Goal: Task Accomplishment & Management: Complete application form

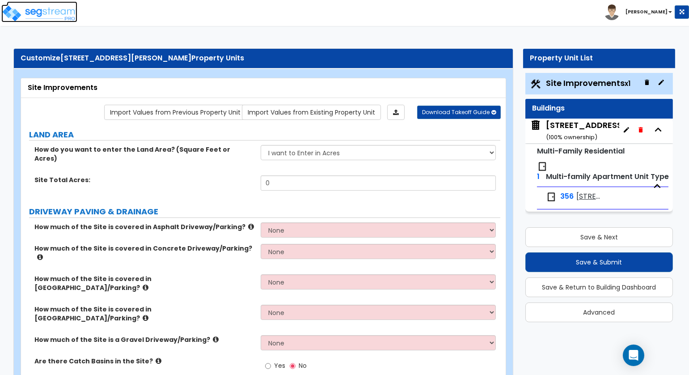
click at [58, 8] on img at bounding box center [39, 13] width 76 height 18
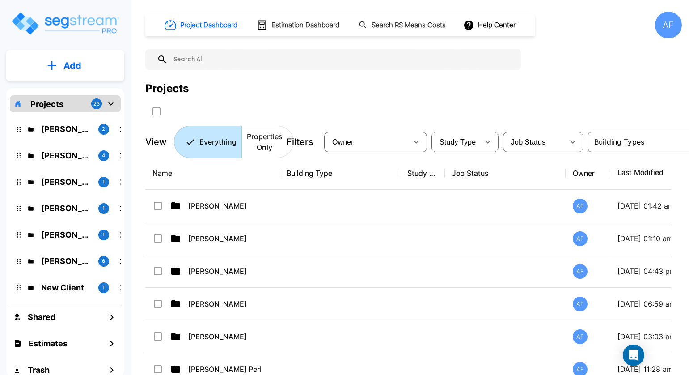
click at [204, 63] on input "text" at bounding box center [342, 59] width 349 height 21
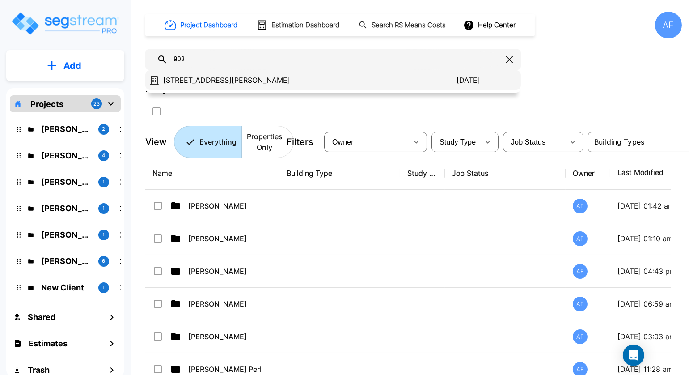
type input "902"
click at [197, 80] on p "[STREET_ADDRESS][PERSON_NAME]" at bounding box center [309, 80] width 293 height 11
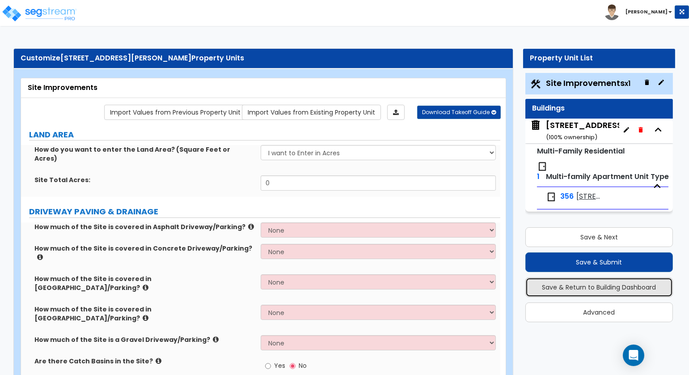
click at [608, 286] on button "Save & Return to Building Dashboard" at bounding box center [600, 287] width 148 height 20
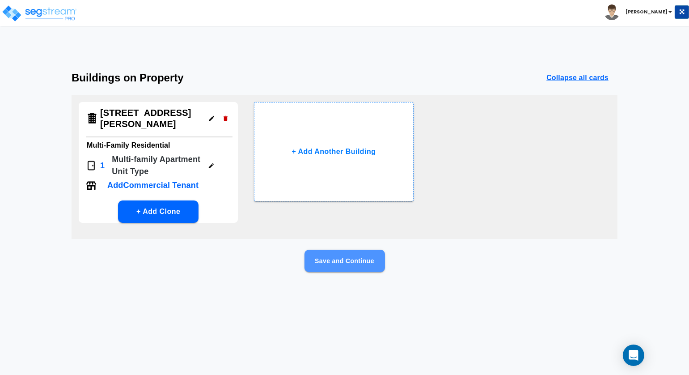
click at [358, 263] on button "Save and Continue" at bounding box center [345, 261] width 81 height 22
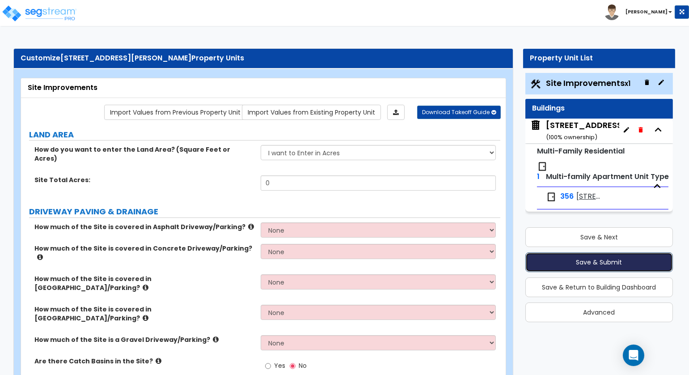
click at [603, 259] on button "Save & Submit" at bounding box center [600, 262] width 148 height 20
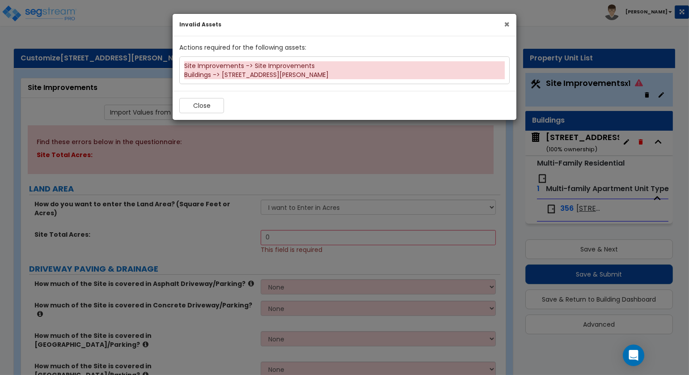
click at [507, 22] on span "×" at bounding box center [507, 24] width 6 height 13
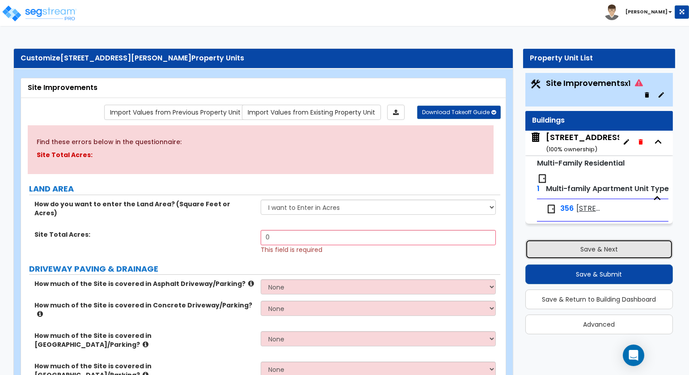
click at [614, 252] on button "Save & Next" at bounding box center [600, 249] width 148 height 20
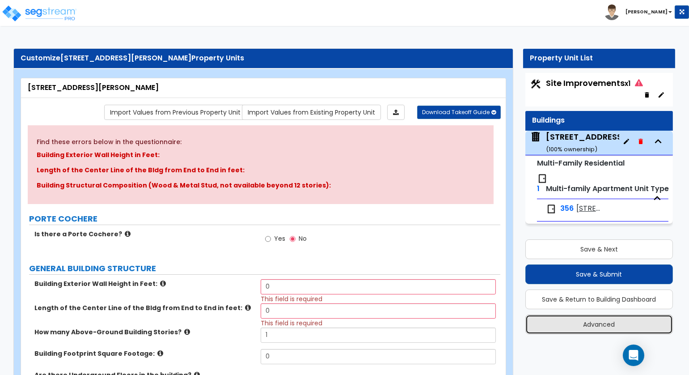
click at [600, 321] on button "Advanced" at bounding box center [600, 324] width 148 height 20
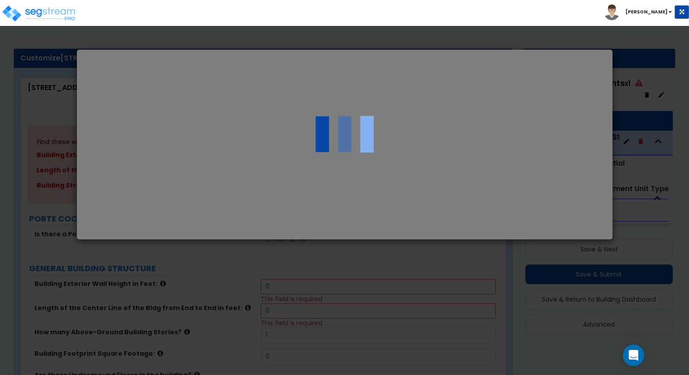
select select "IL"
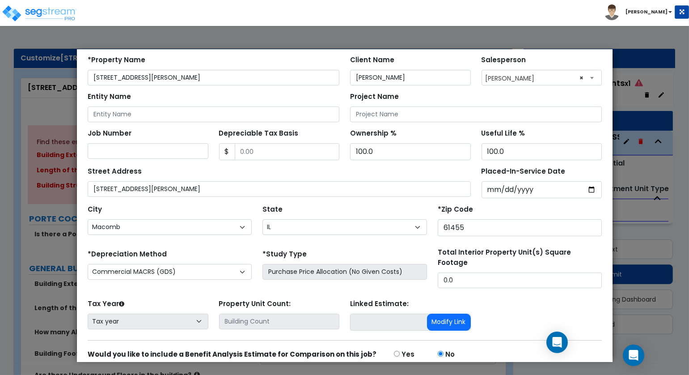
scroll to position [72, 0]
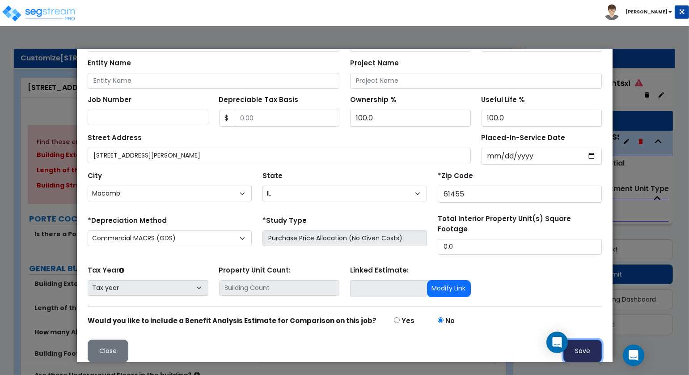
click at [583, 339] on button "Save" at bounding box center [582, 350] width 38 height 23
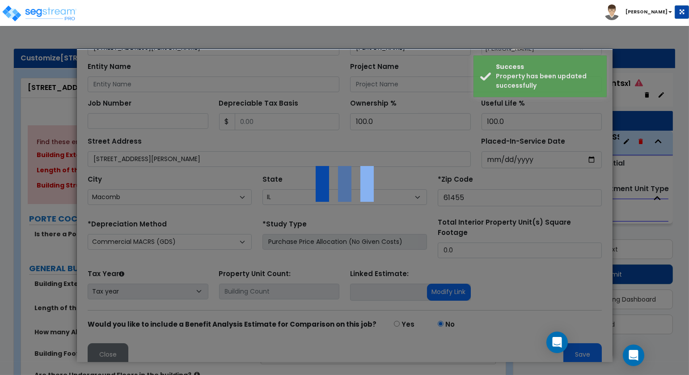
scroll to position [0, 0]
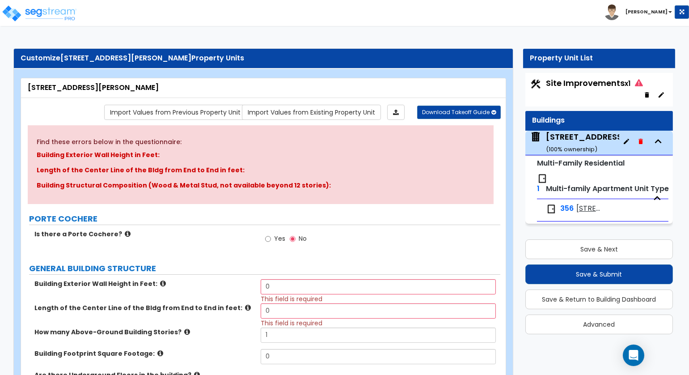
click at [572, 61] on div "Property Unit List" at bounding box center [599, 58] width 139 height 10
click at [629, 297] on button "Save & Return to Building Dashboard" at bounding box center [600, 299] width 148 height 20
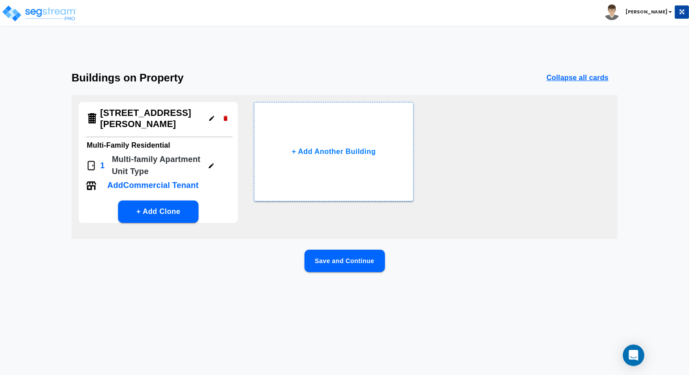
click at [368, 261] on button "Save and Continue" at bounding box center [345, 261] width 81 height 22
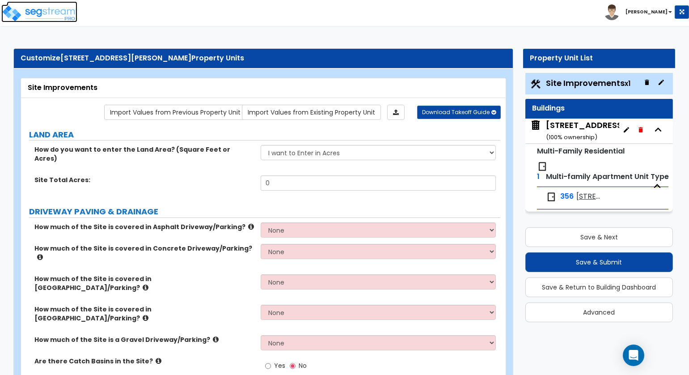
click at [52, 14] on img at bounding box center [39, 13] width 76 height 18
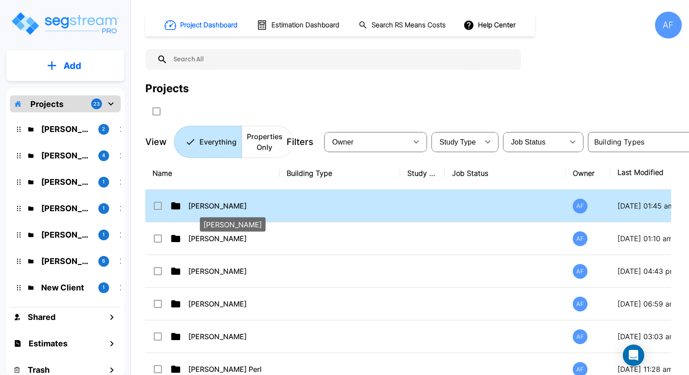
click at [232, 201] on p "Bruce Teitelbaum" at bounding box center [232, 205] width 89 height 11
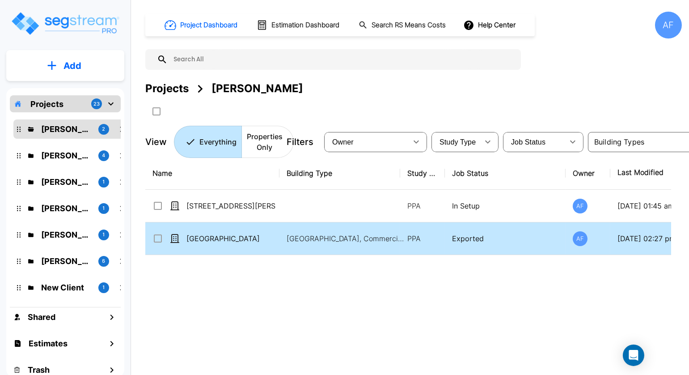
scroll to position [0, 95]
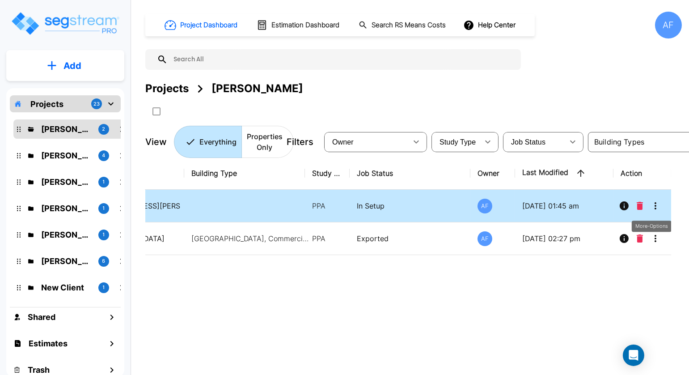
click at [654, 206] on icon "More-Options" at bounding box center [655, 205] width 11 height 11
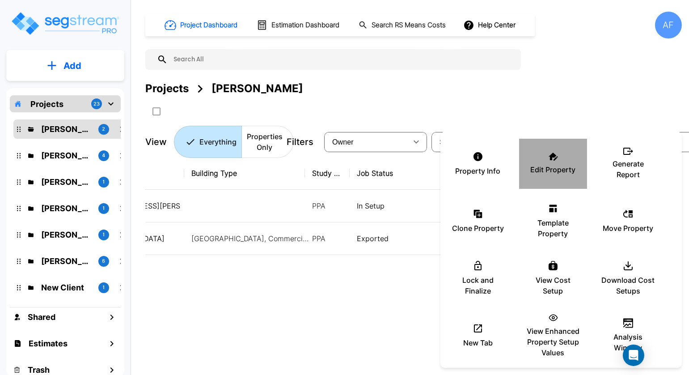
click at [560, 169] on p "Edit Property" at bounding box center [553, 169] width 45 height 11
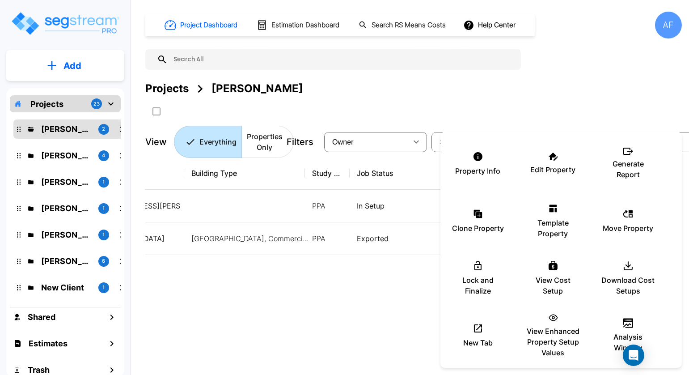
click at [343, 299] on div at bounding box center [344, 187] width 689 height 375
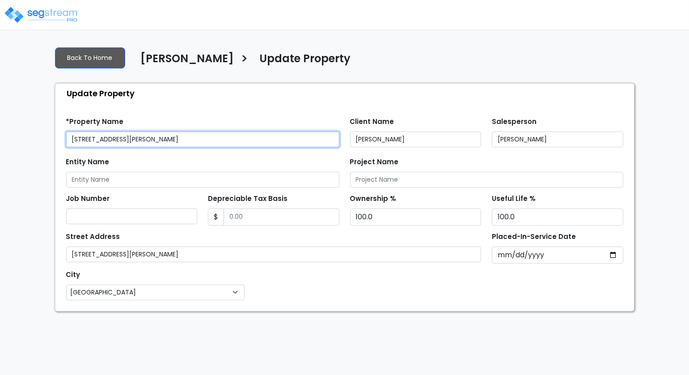
select select "IL"
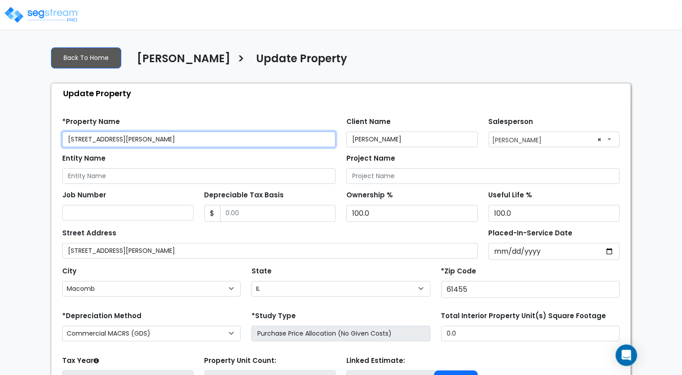
scroll to position [82, 0]
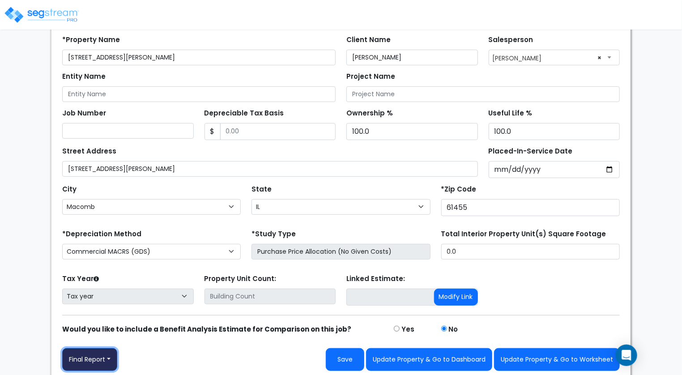
click at [106, 355] on button "Final Report" at bounding box center [89, 359] width 55 height 23
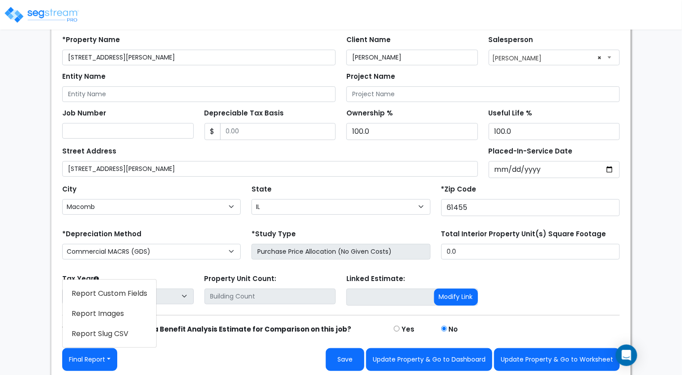
click at [105, 314] on link "Report Images" at bounding box center [109, 313] width 93 height 21
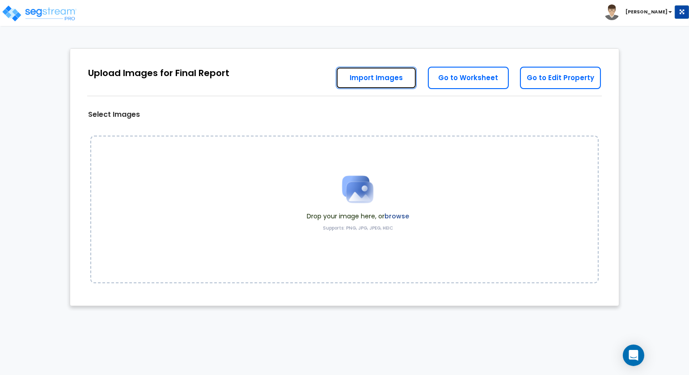
click at [391, 80] on link "Import Images" at bounding box center [376, 78] width 81 height 22
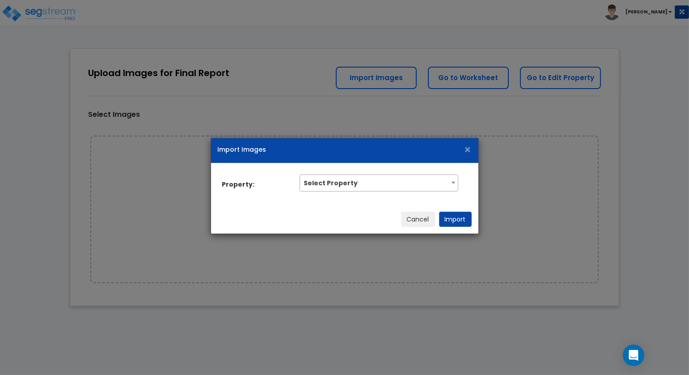
click at [419, 187] on span "Select Property" at bounding box center [379, 182] width 158 height 14
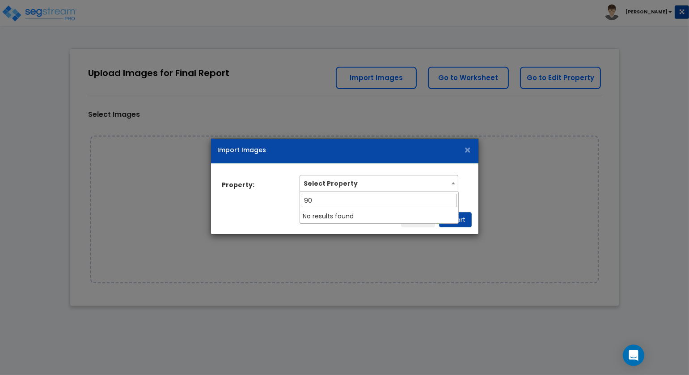
type input "902"
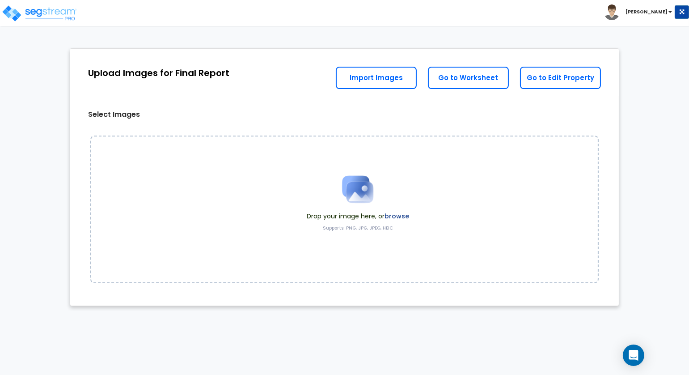
click at [396, 215] on label "browse" at bounding box center [397, 216] width 25 height 9
click at [393, 219] on label "browse" at bounding box center [397, 216] width 25 height 9
click at [384, 228] on label "Supports: PNG, JPG, JPEG, HEIC" at bounding box center [358, 228] width 70 height 6
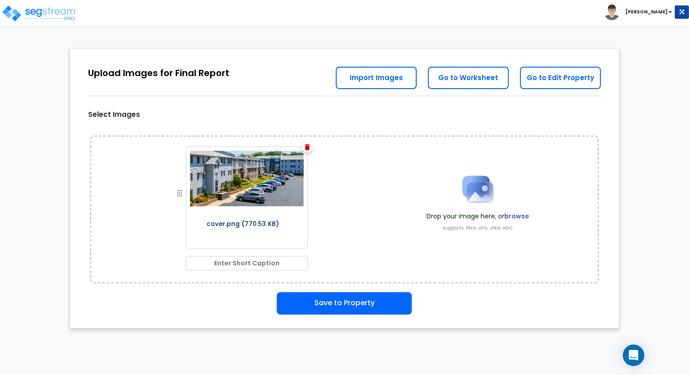
click at [518, 216] on label "browse" at bounding box center [517, 216] width 25 height 9
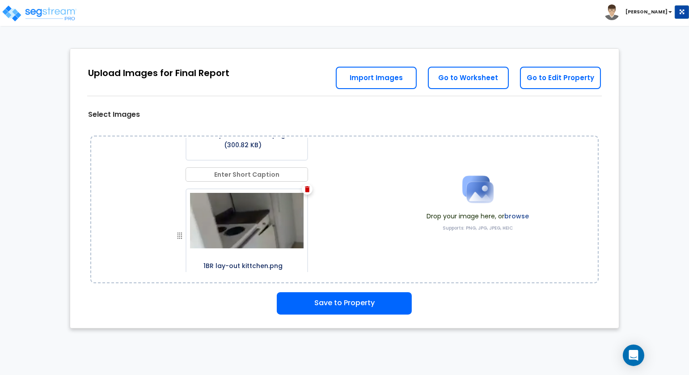
scroll to position [1170, 0]
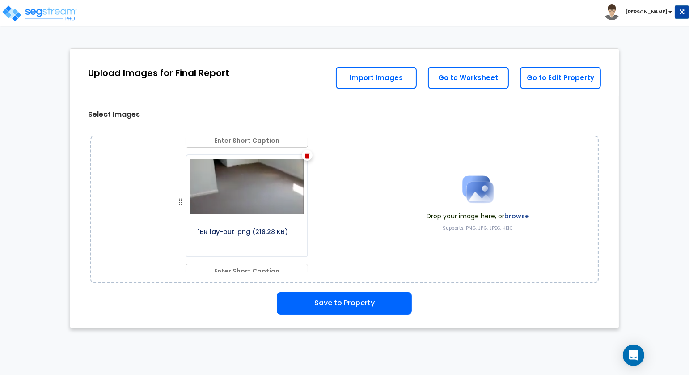
click at [526, 215] on label "browse" at bounding box center [517, 216] width 25 height 9
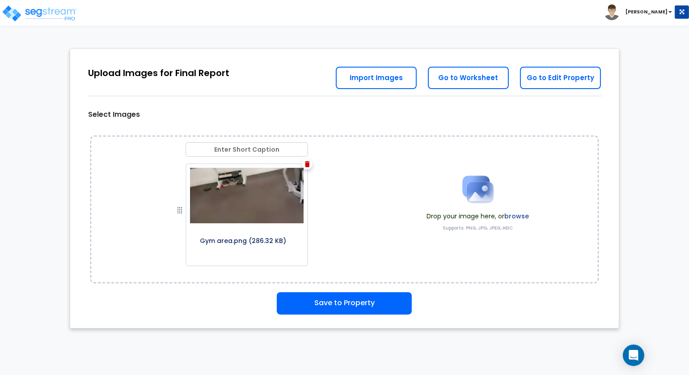
scroll to position [2083, 0]
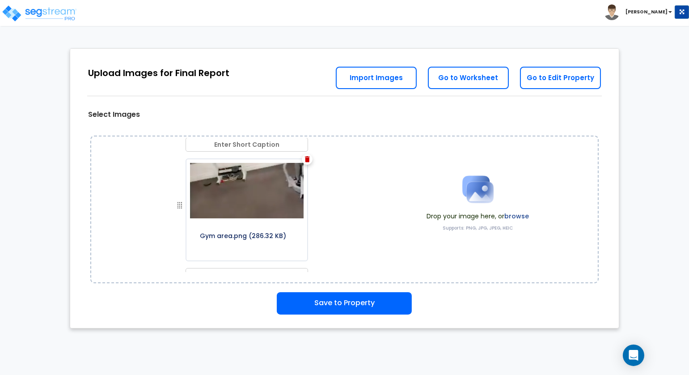
click at [521, 215] on label "browse" at bounding box center [517, 216] width 25 height 9
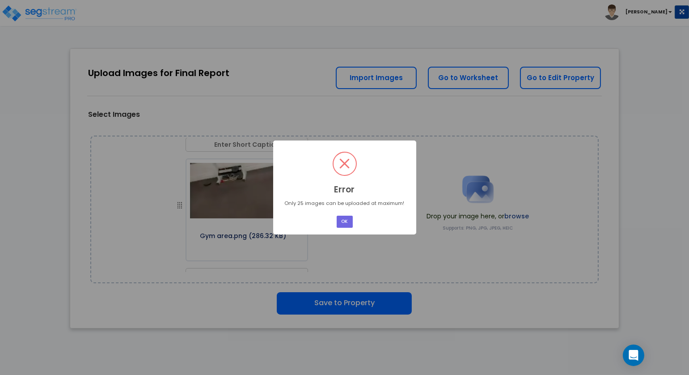
scroll to position [0, 0]
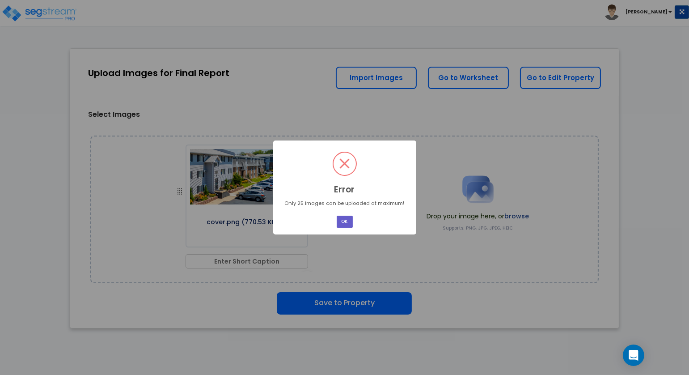
click at [345, 220] on button "OK" at bounding box center [345, 222] width 16 height 12
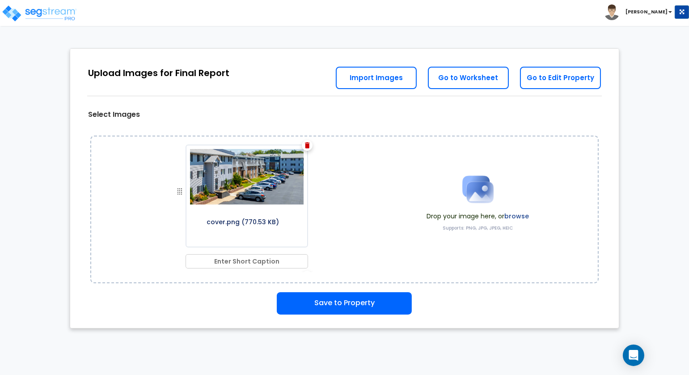
click at [518, 216] on label "browse" at bounding box center [517, 216] width 25 height 9
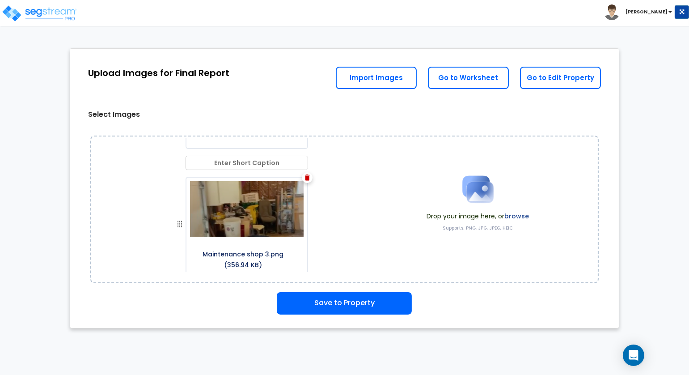
scroll to position [2996, 0]
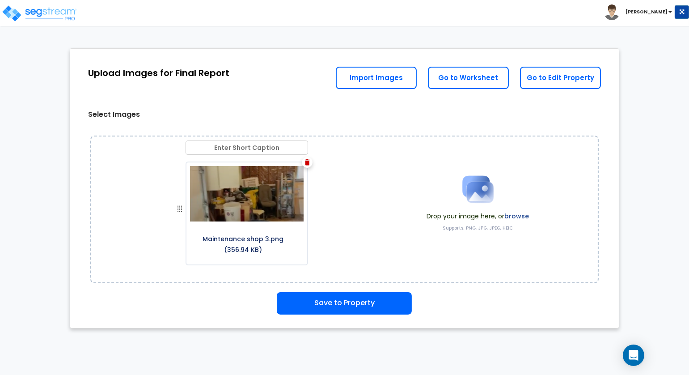
click at [519, 216] on label "browse" at bounding box center [517, 216] width 25 height 9
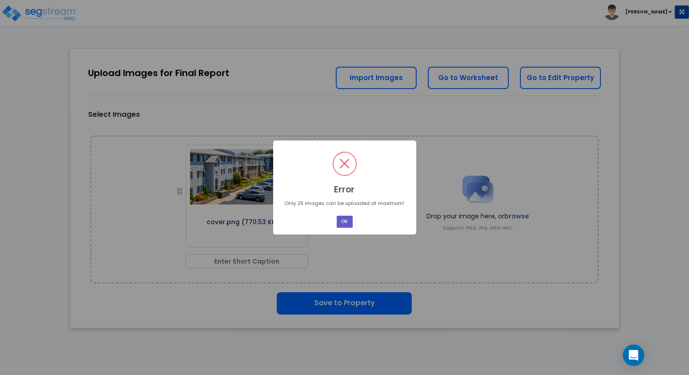
click at [345, 223] on button "OK" at bounding box center [345, 222] width 16 height 12
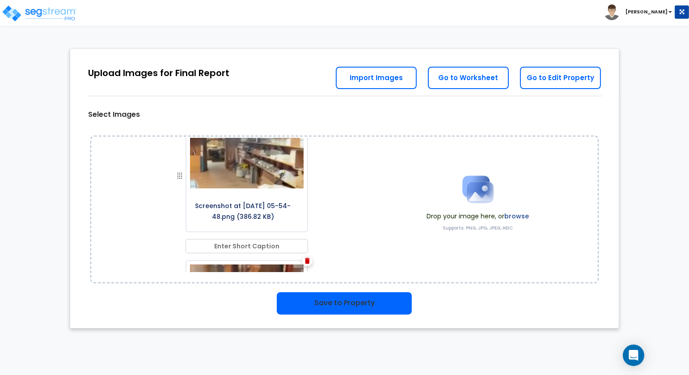
scroll to position [1379, 0]
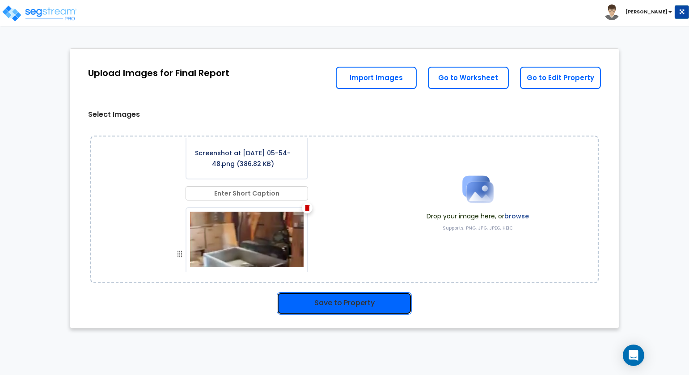
click at [347, 305] on button "Save to Property" at bounding box center [344, 303] width 135 height 22
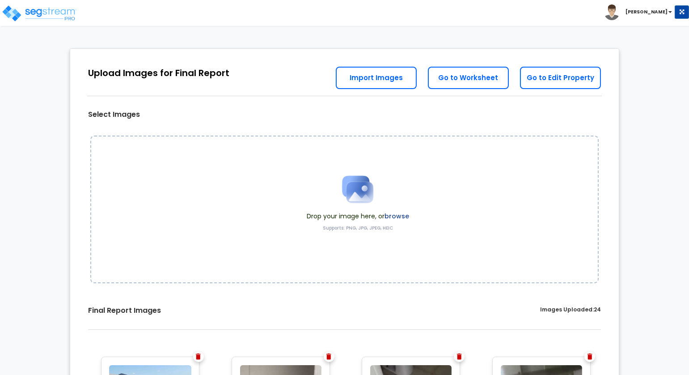
click at [394, 217] on label "browse" at bounding box center [397, 216] width 25 height 9
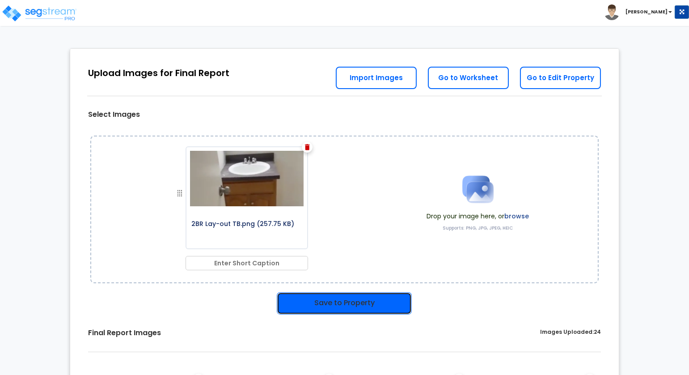
click at [367, 302] on button "Save to Property" at bounding box center [344, 303] width 135 height 22
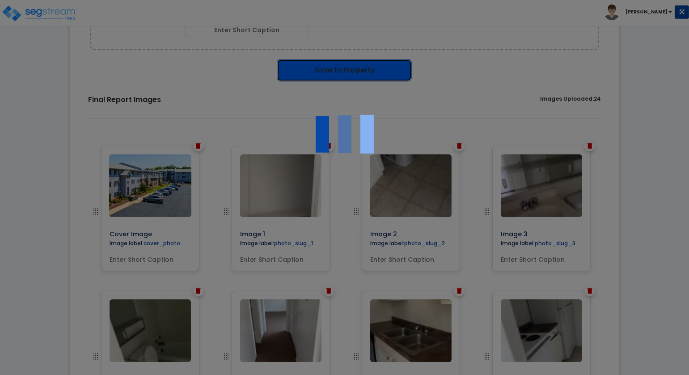
scroll to position [272, 0]
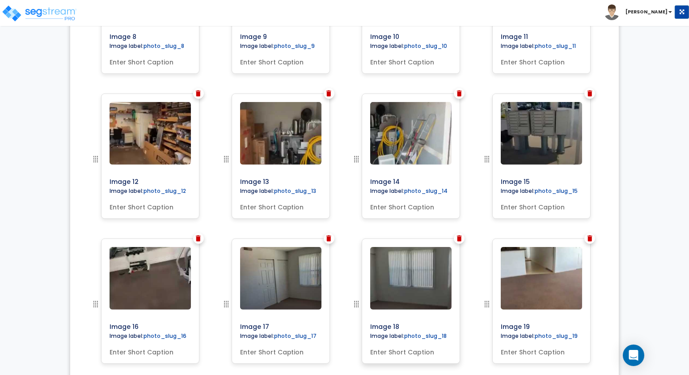
scroll to position [665, 0]
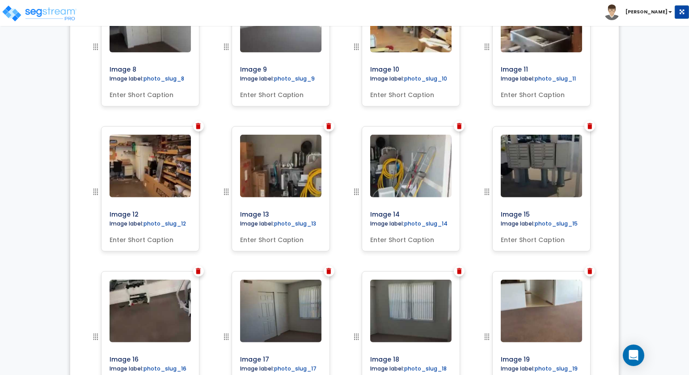
click at [327, 125] on img at bounding box center [329, 126] width 5 height 6
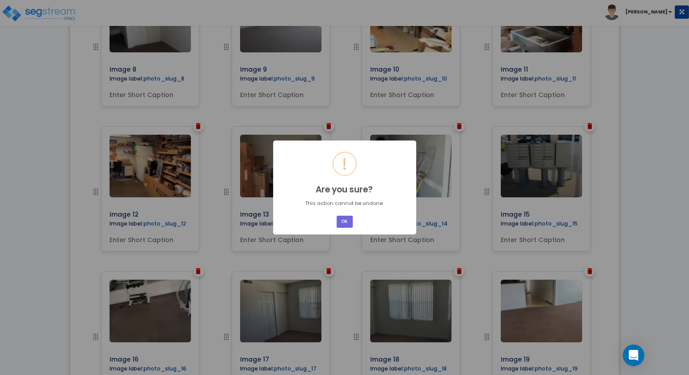
click at [348, 222] on button "OK" at bounding box center [345, 222] width 16 height 12
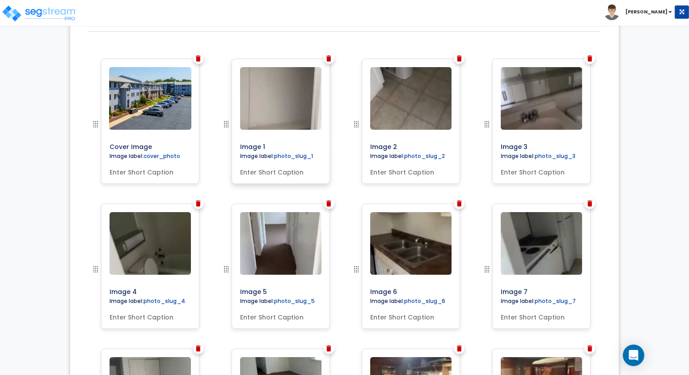
scroll to position [292, 0]
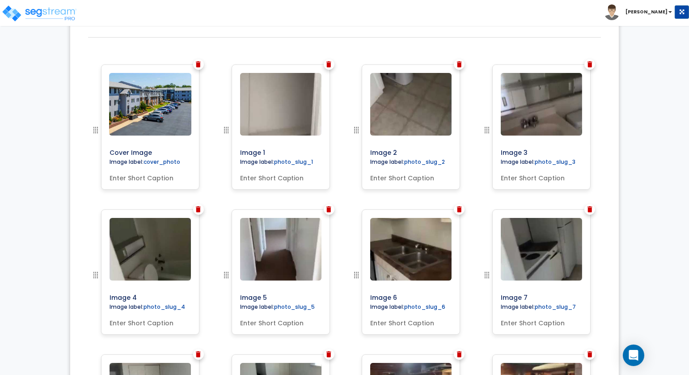
click at [328, 61] on img at bounding box center [329, 64] width 5 height 6
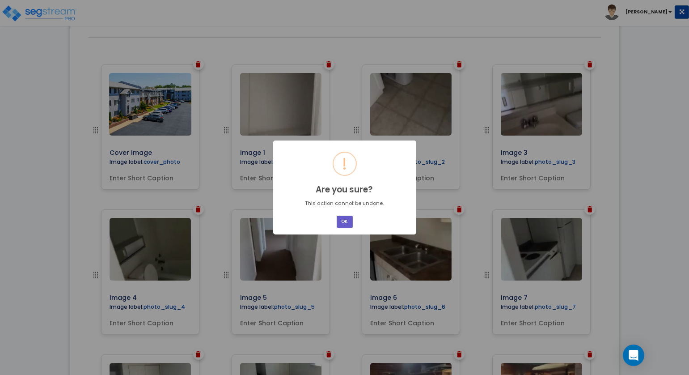
click at [344, 218] on button "OK" at bounding box center [345, 222] width 16 height 12
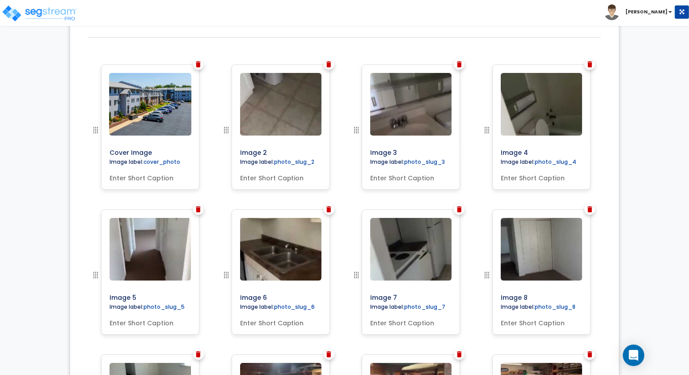
click at [329, 63] on img at bounding box center [329, 64] width 5 height 6
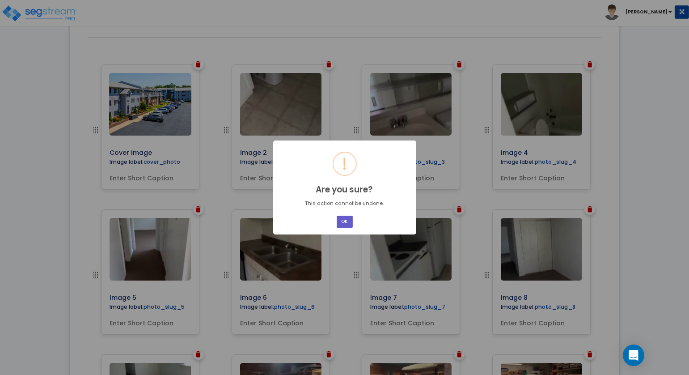
click at [344, 222] on button "OK" at bounding box center [345, 222] width 16 height 12
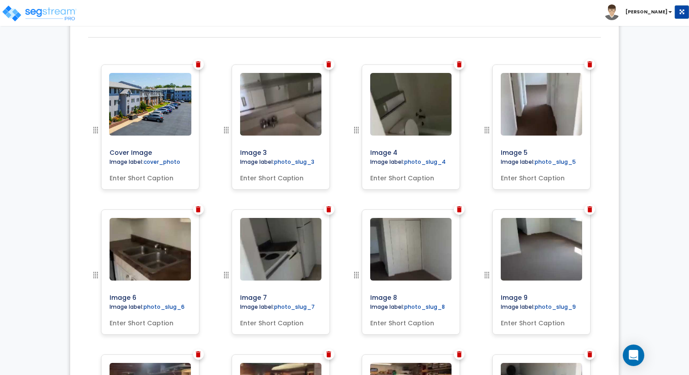
click at [328, 64] on img at bounding box center [329, 64] width 5 height 6
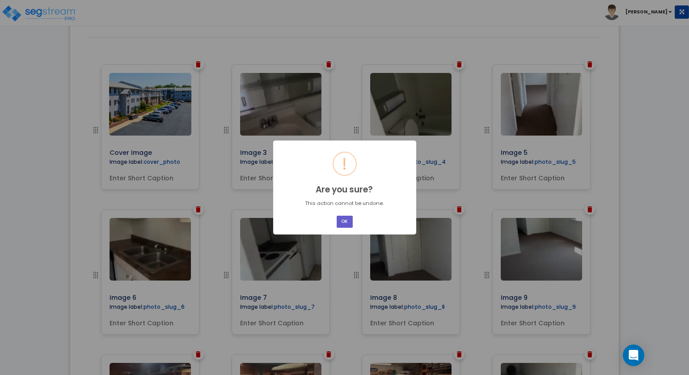
click at [345, 223] on button "OK" at bounding box center [345, 222] width 16 height 12
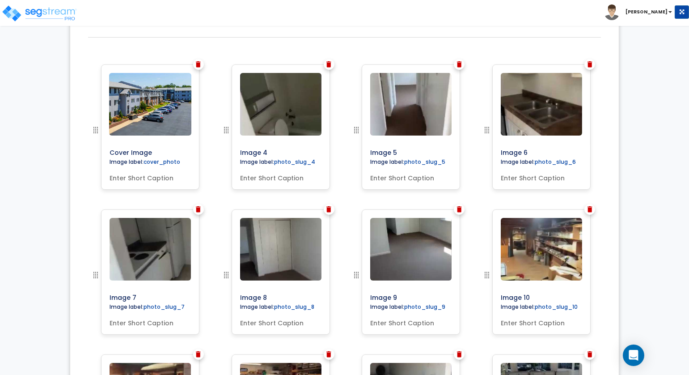
click at [329, 64] on img at bounding box center [329, 64] width 5 height 6
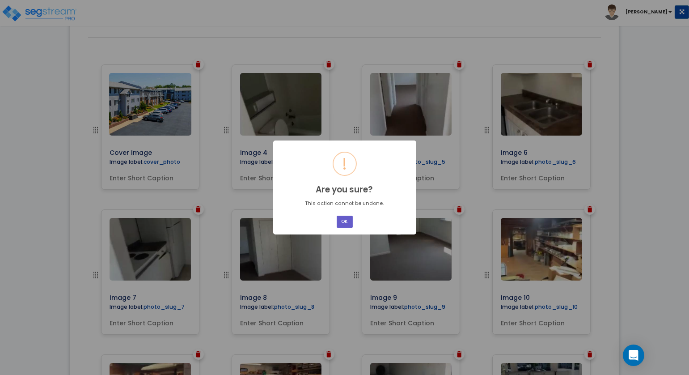
click at [344, 222] on button "OK" at bounding box center [345, 222] width 16 height 12
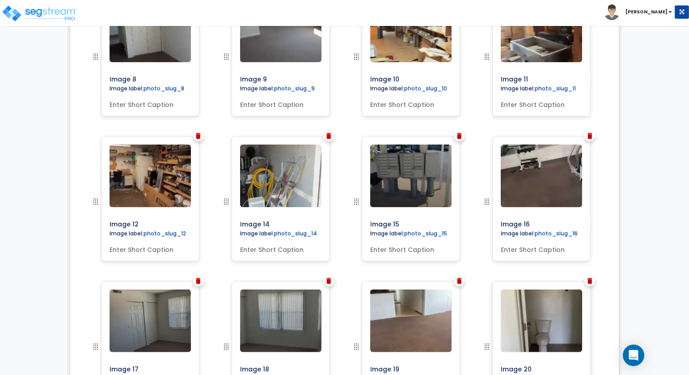
scroll to position [583, 0]
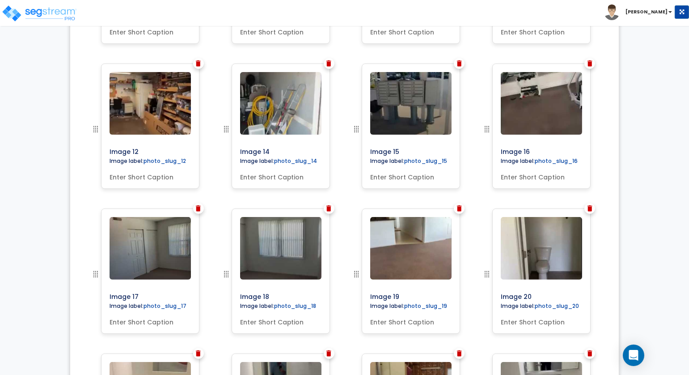
click at [589, 62] on img at bounding box center [590, 63] width 5 height 6
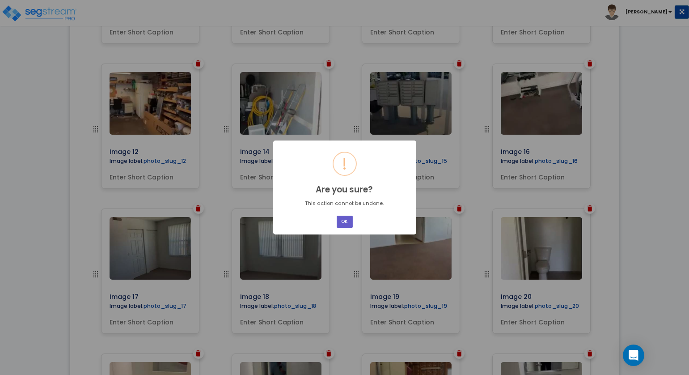
click at [346, 220] on button "OK" at bounding box center [345, 222] width 16 height 12
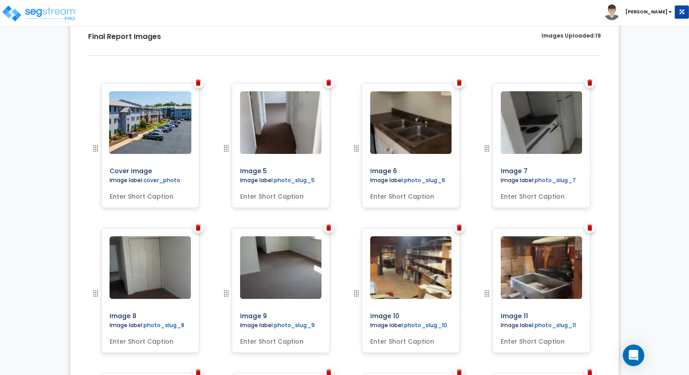
scroll to position [86, 0]
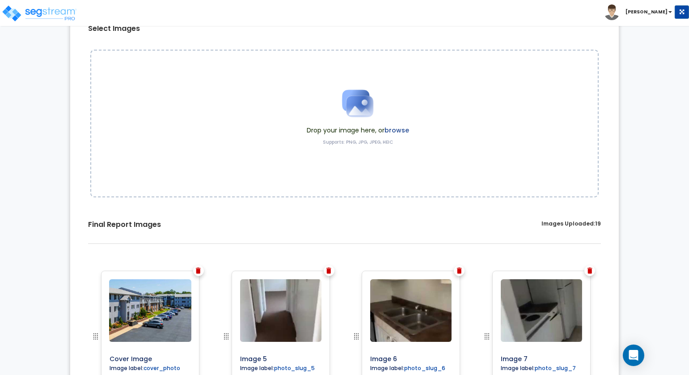
click at [397, 132] on label "browse" at bounding box center [397, 130] width 25 height 9
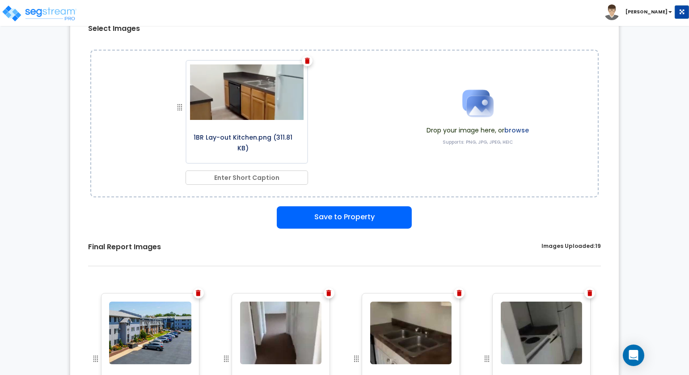
click at [522, 127] on label "browse" at bounding box center [517, 130] width 25 height 9
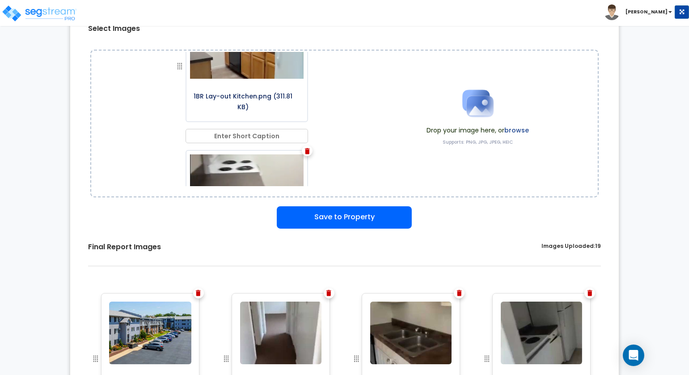
scroll to position [0, 0]
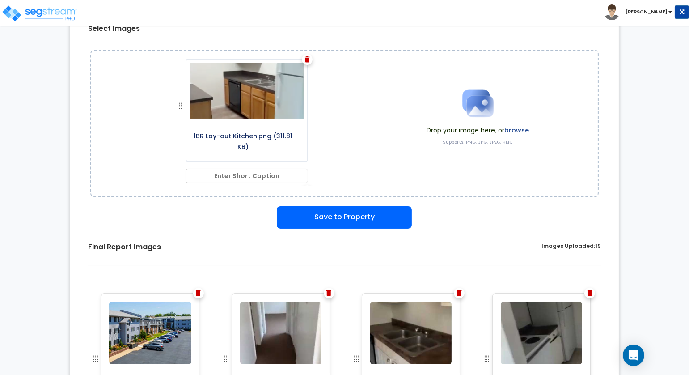
click at [505, 137] on span "Supports: PNG, JPG, JPEG, HEIC" at bounding box center [478, 142] width 102 height 11
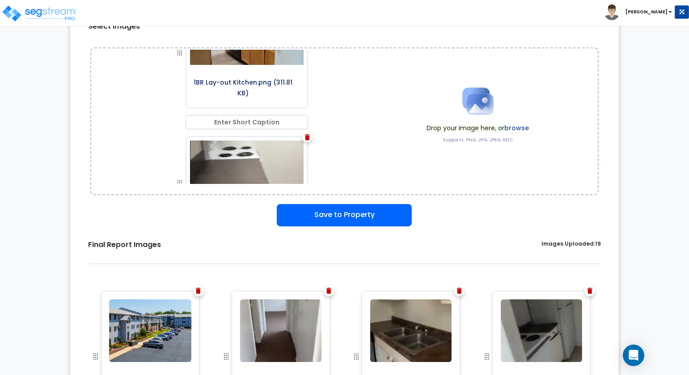
scroll to position [91, 0]
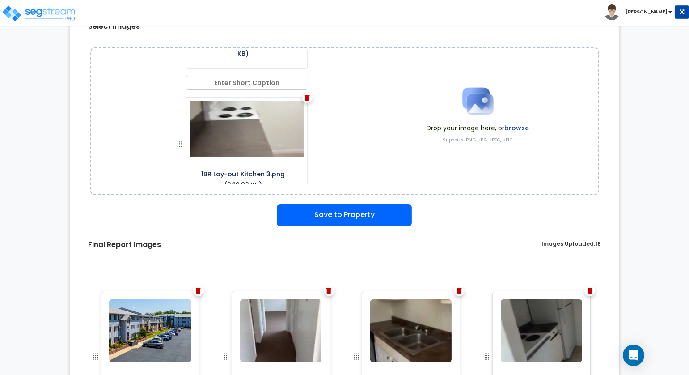
click at [305, 98] on img at bounding box center [307, 98] width 5 height 6
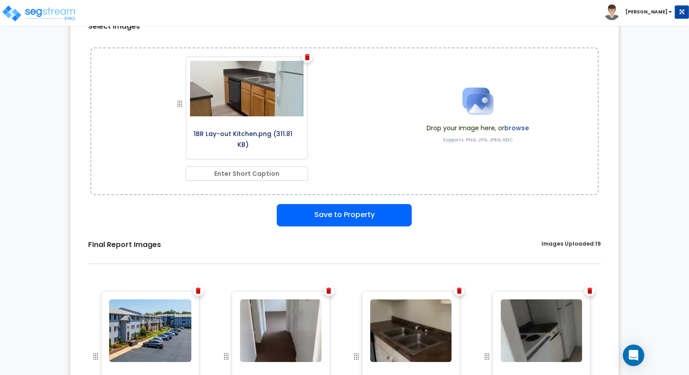
click at [517, 127] on label "browse" at bounding box center [517, 127] width 25 height 9
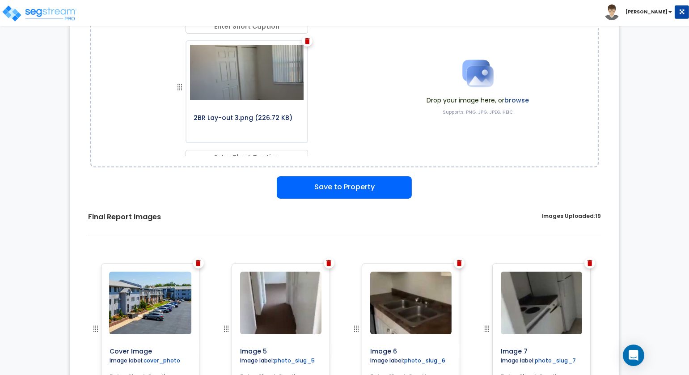
scroll to position [199, 0]
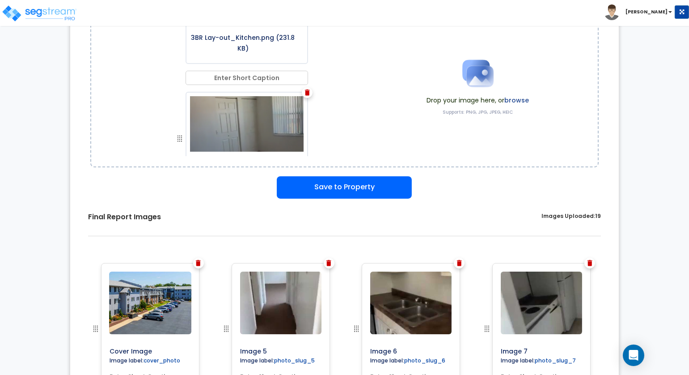
click at [305, 89] on img at bounding box center [307, 92] width 5 height 6
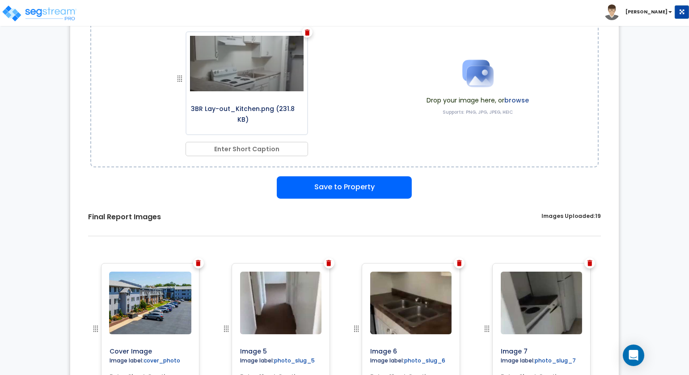
scroll to position [0, 0]
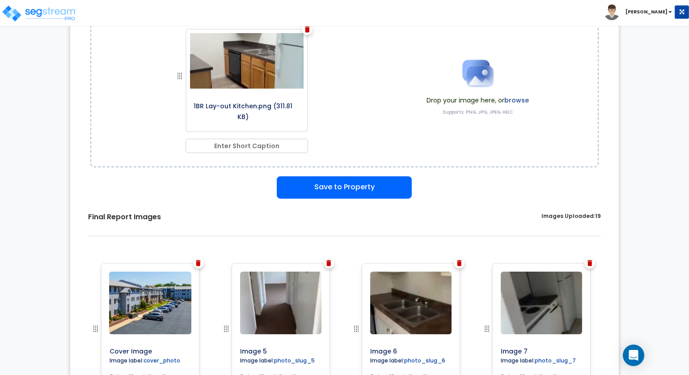
click at [517, 96] on label "browse" at bounding box center [517, 100] width 25 height 9
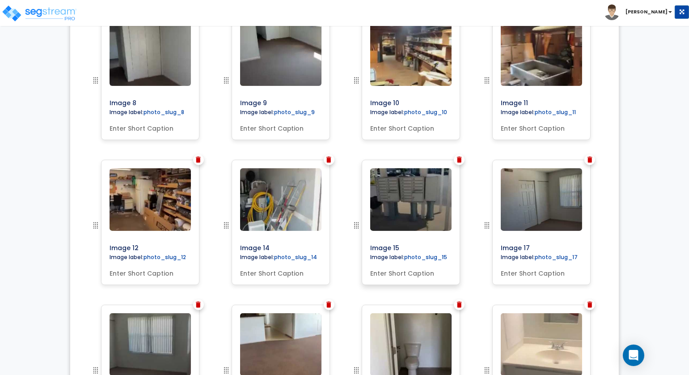
scroll to position [511, 0]
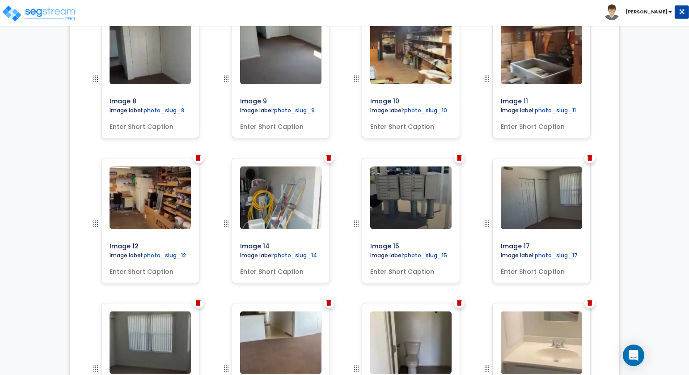
click at [461, 155] on img at bounding box center [459, 158] width 5 height 6
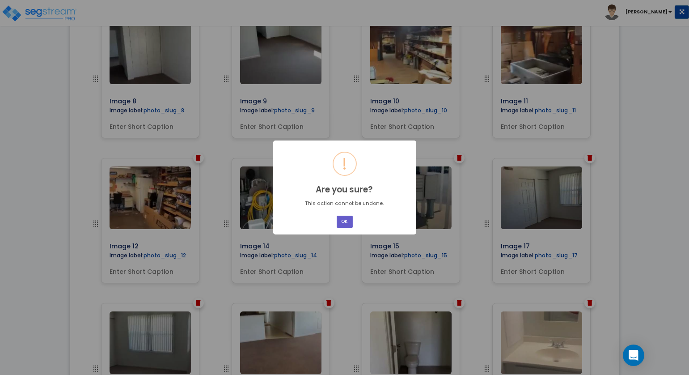
click at [341, 221] on button "OK" at bounding box center [345, 222] width 16 height 12
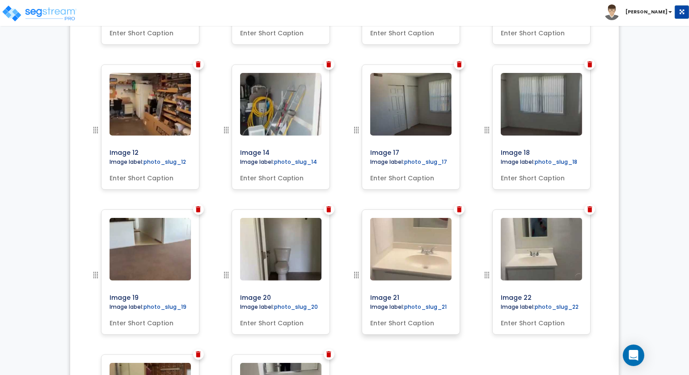
scroll to position [606, 0]
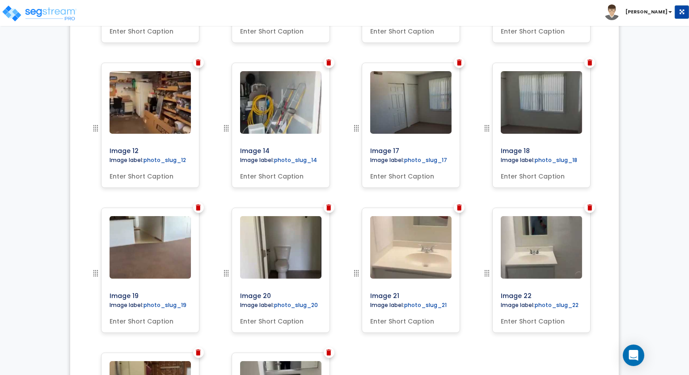
click at [458, 208] on img at bounding box center [459, 207] width 5 height 6
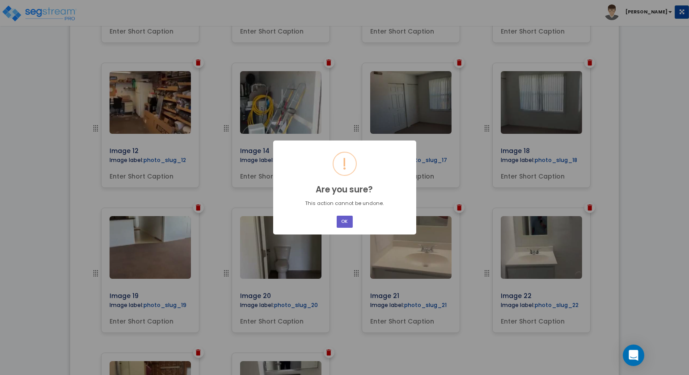
click at [349, 219] on button "OK" at bounding box center [345, 222] width 16 height 12
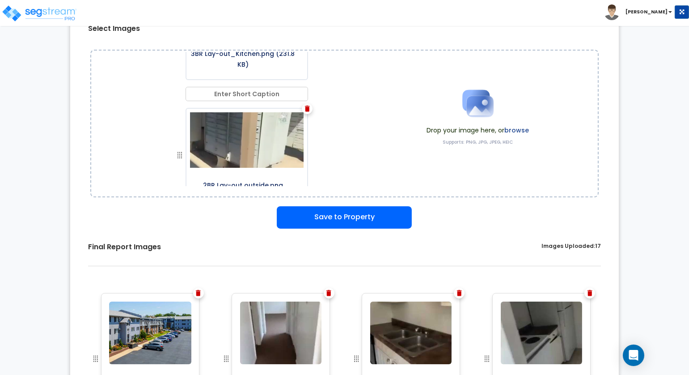
scroll to position [0, 0]
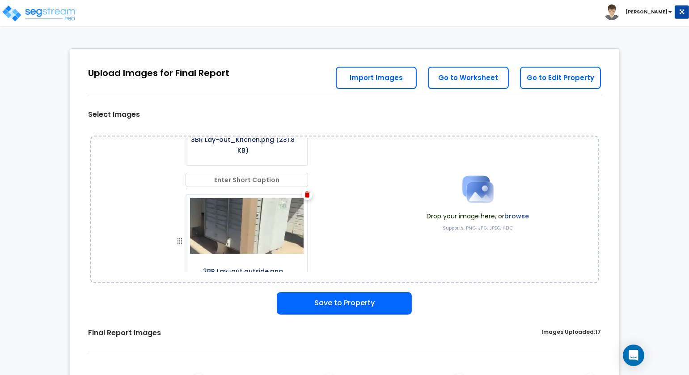
click at [521, 214] on label "browse" at bounding box center [517, 216] width 25 height 9
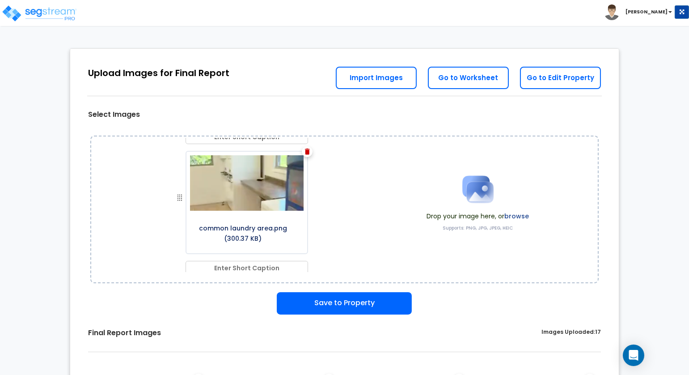
scroll to position [388, 0]
click at [513, 216] on label "browse" at bounding box center [517, 216] width 25 height 9
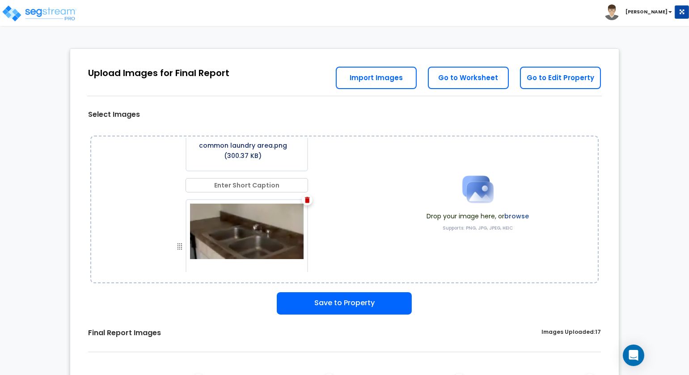
scroll to position [519, 0]
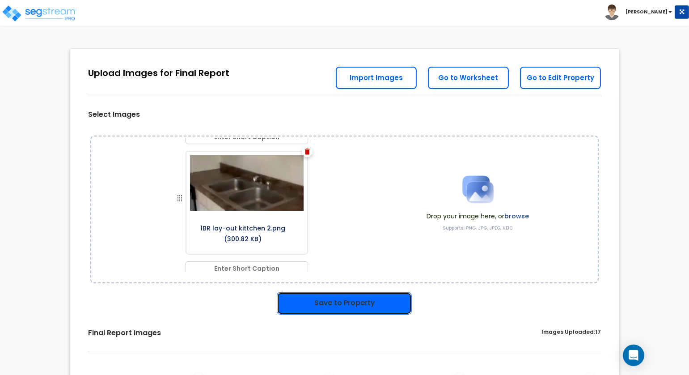
click at [358, 301] on button "Save to Property" at bounding box center [344, 303] width 135 height 22
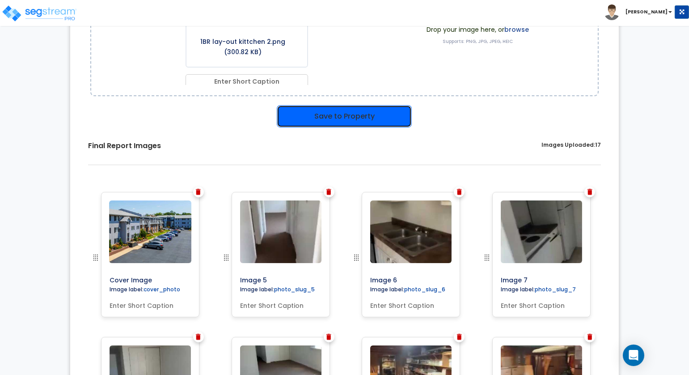
scroll to position [195, 0]
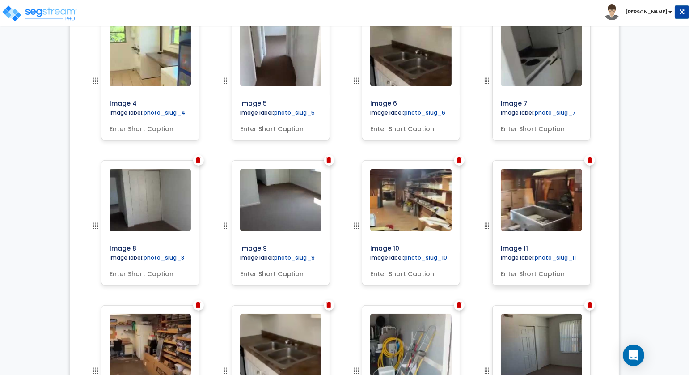
scroll to position [491, 0]
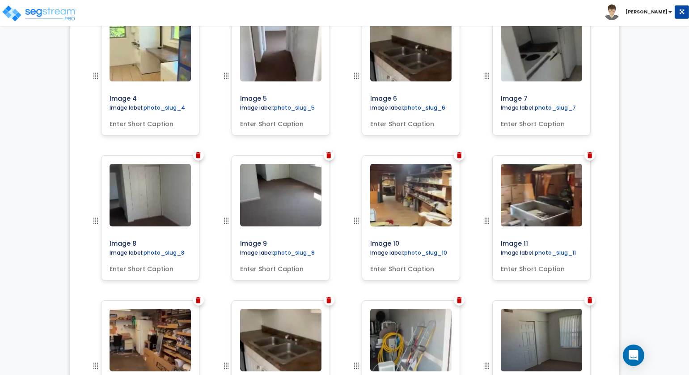
click at [588, 154] on img at bounding box center [590, 155] width 5 height 6
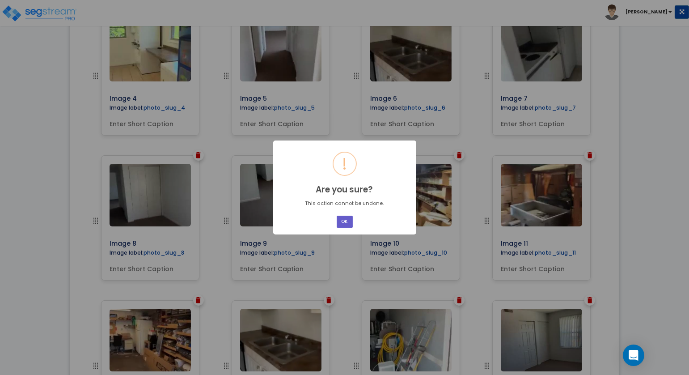
click at [350, 219] on button "OK" at bounding box center [345, 222] width 16 height 12
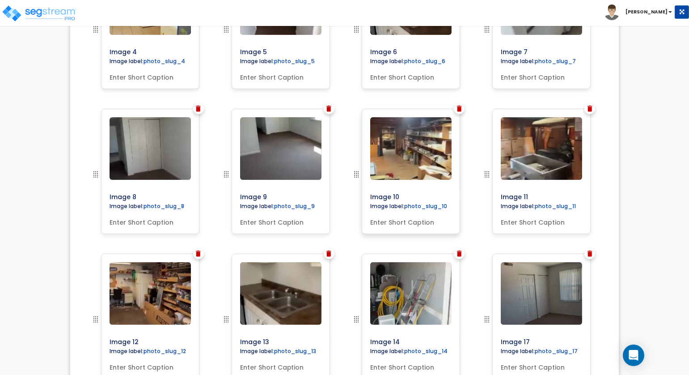
scroll to position [541, 0]
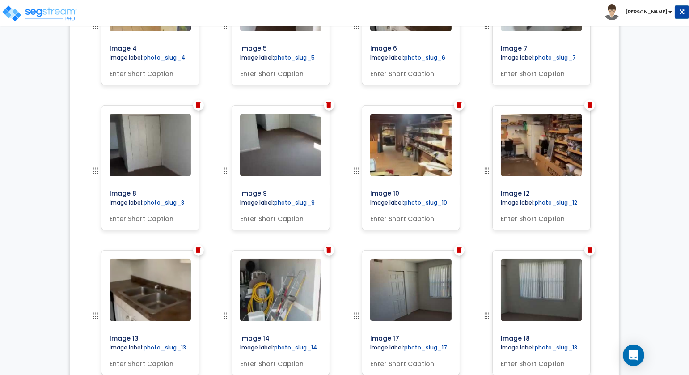
click at [592, 106] on img at bounding box center [590, 105] width 5 height 6
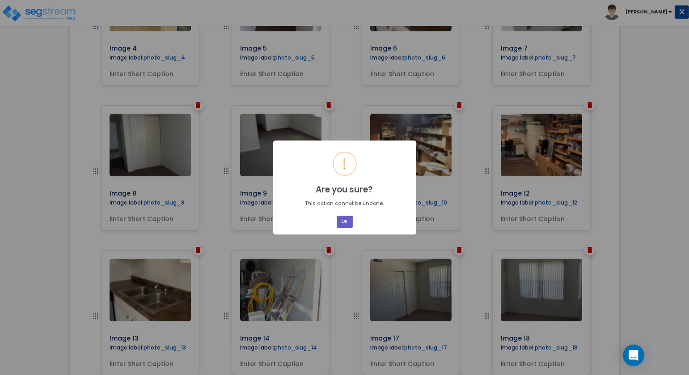
click at [345, 220] on button "OK" at bounding box center [345, 222] width 16 height 12
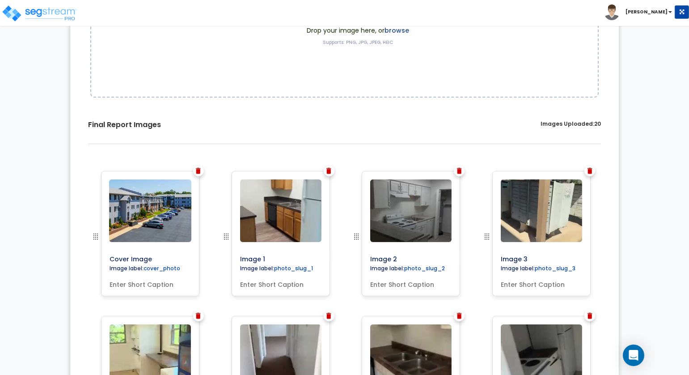
scroll to position [34, 0]
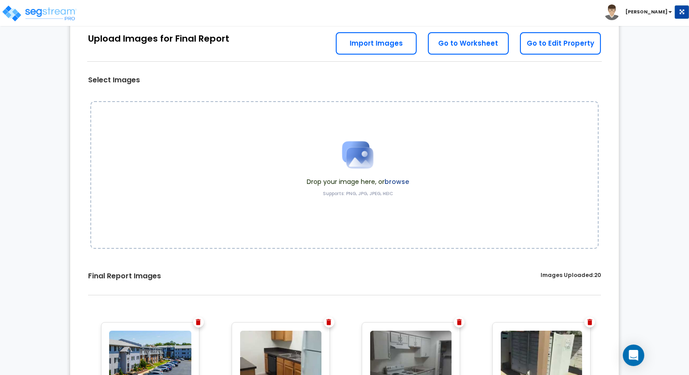
click at [403, 181] on label "browse" at bounding box center [397, 181] width 25 height 9
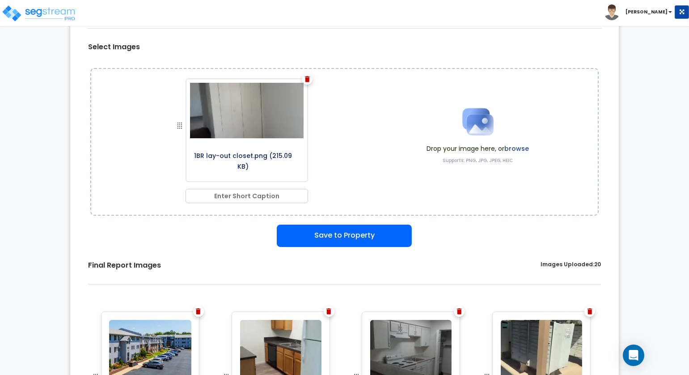
scroll to position [37, 0]
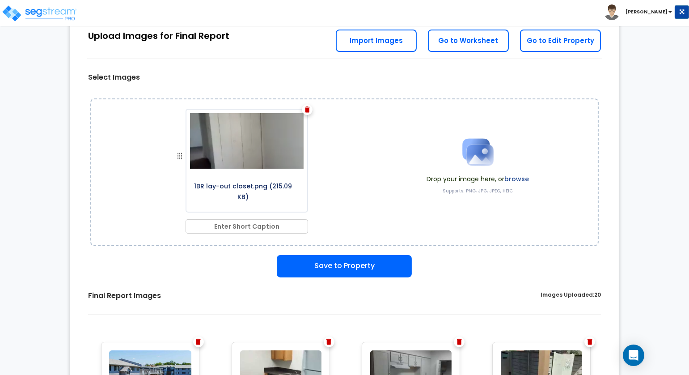
click at [309, 109] on img at bounding box center [307, 109] width 5 height 6
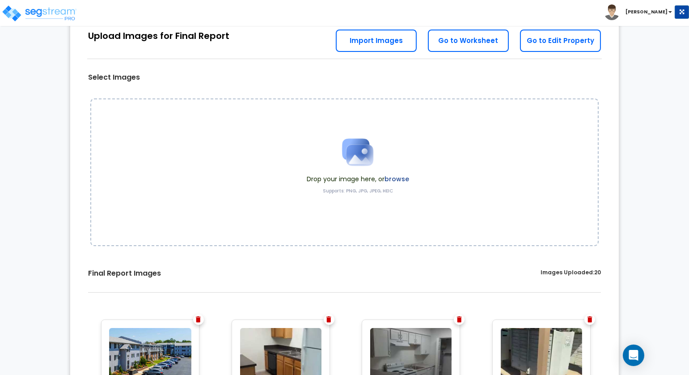
click at [399, 177] on label "browse" at bounding box center [397, 178] width 25 height 9
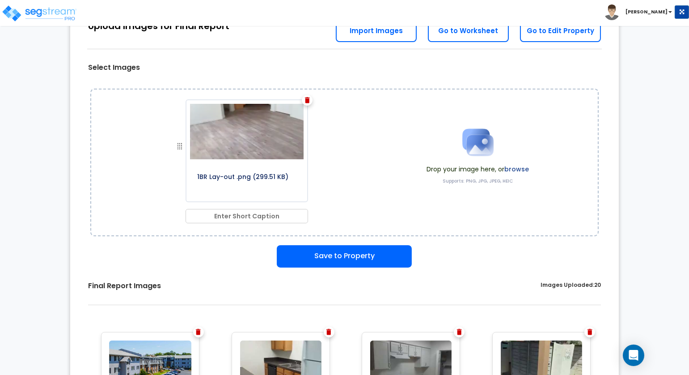
scroll to position [45, 0]
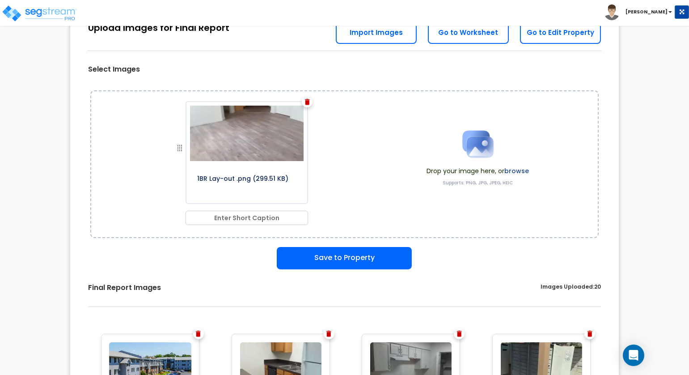
click at [520, 169] on label "browse" at bounding box center [517, 170] width 25 height 9
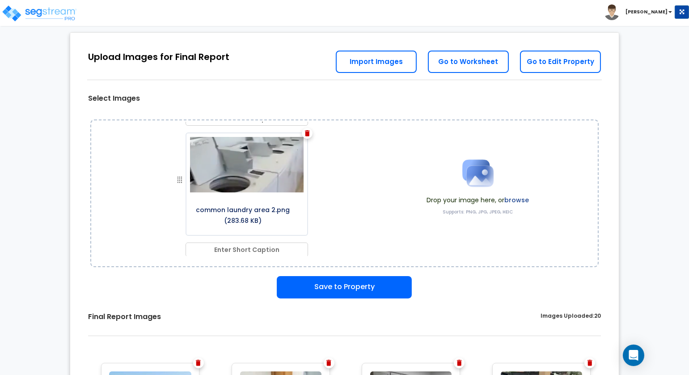
scroll to position [0, 0]
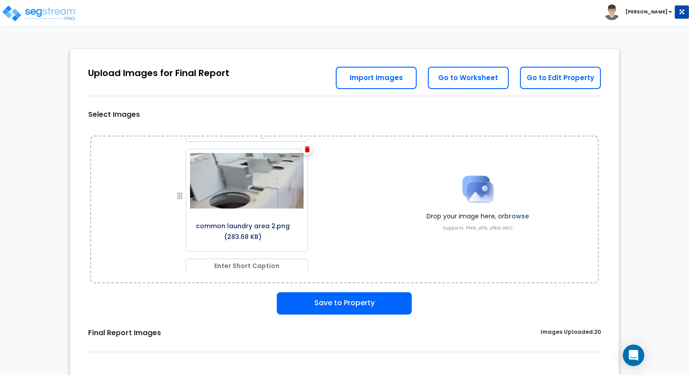
click at [519, 215] on label "browse" at bounding box center [517, 216] width 25 height 9
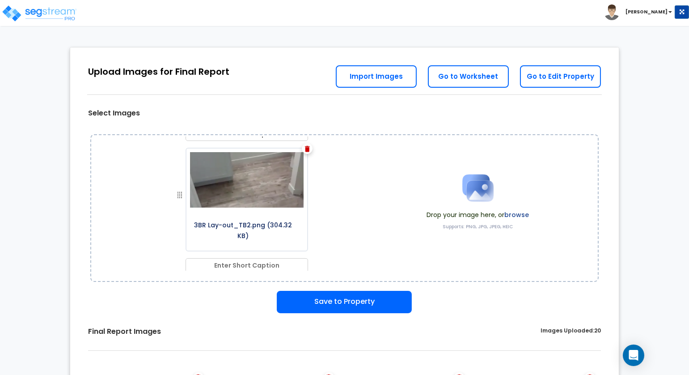
scroll to position [2, 0]
click at [526, 210] on label "browse" at bounding box center [517, 214] width 25 height 9
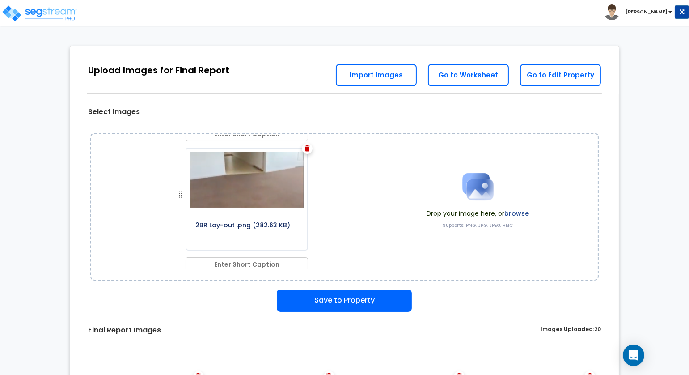
scroll to position [2, 0]
click at [305, 146] on img at bounding box center [307, 149] width 5 height 6
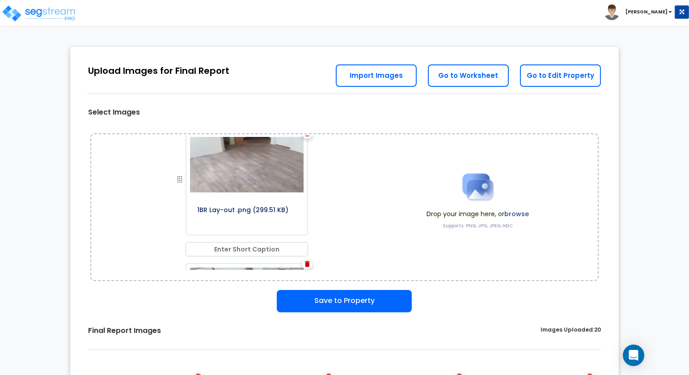
scroll to position [0, 0]
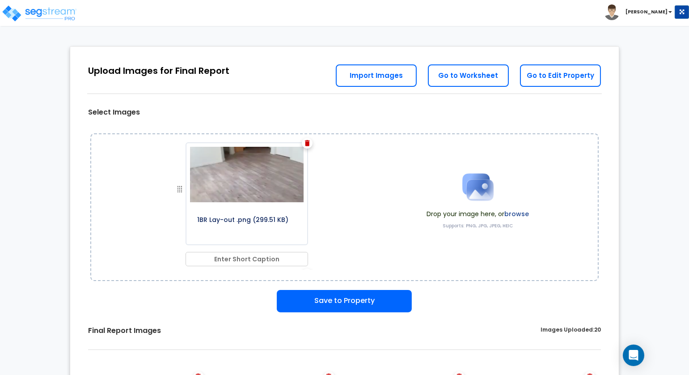
click at [514, 214] on label "browse" at bounding box center [517, 213] width 25 height 9
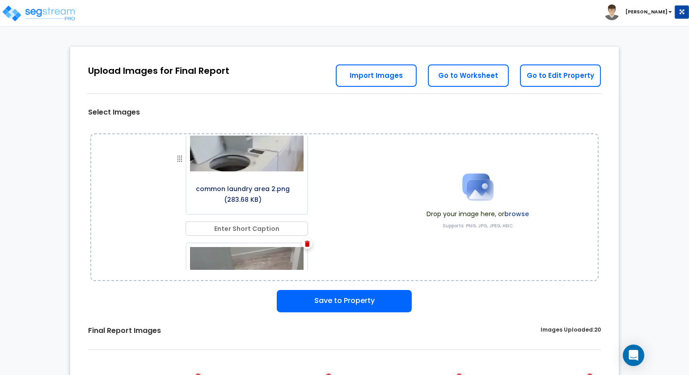
scroll to position [388, 0]
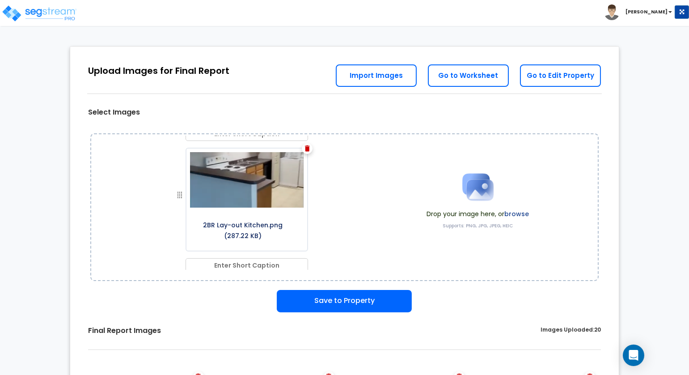
click at [520, 213] on label "browse" at bounding box center [517, 213] width 25 height 9
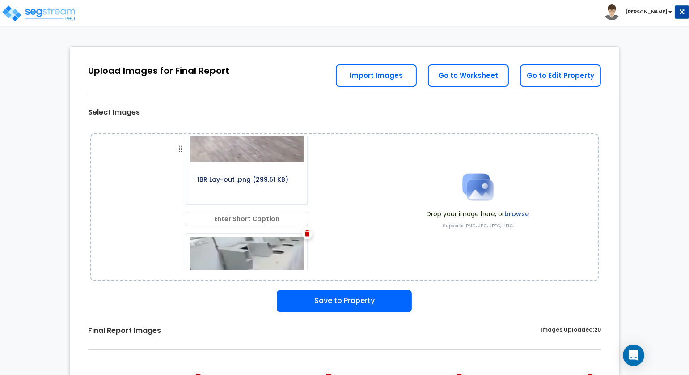
scroll to position [0, 0]
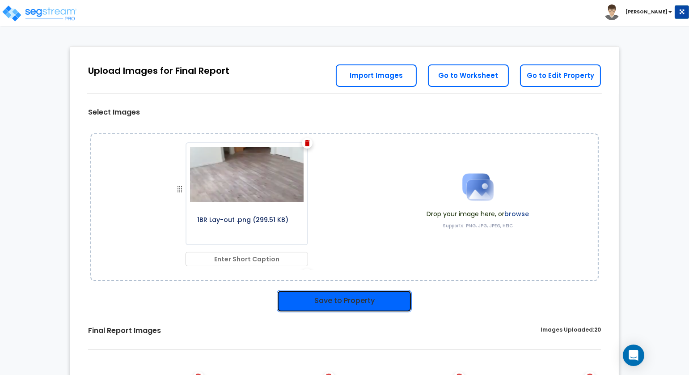
click at [358, 297] on button "Save to Property" at bounding box center [344, 301] width 135 height 22
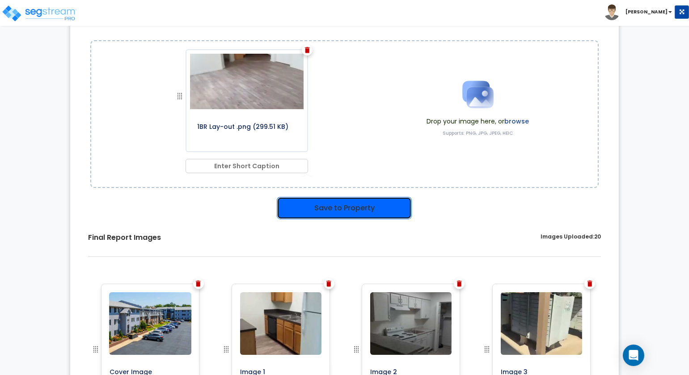
scroll to position [68, 0]
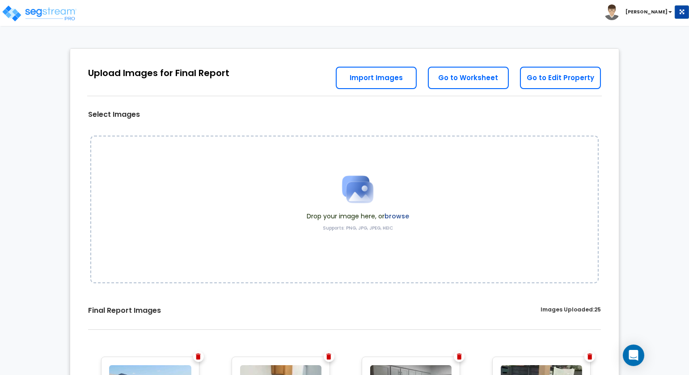
drag, startPoint x: 250, startPoint y: 75, endPoint x: 221, endPoint y: 75, distance: 29.1
click at [250, 75] on div "Upload Images for Final Report Go to Edit Property Go to Worksheet Import Images" at bounding box center [344, 72] width 549 height 47
drag, startPoint x: 115, startPoint y: 72, endPoint x: 159, endPoint y: 72, distance: 43.8
click at [159, 72] on div "Upload Images for Final Report" at bounding box center [158, 73] width 141 height 13
click at [284, 72] on div "Upload Images for Final Report Go to Edit Property Go to Worksheet Import Images" at bounding box center [344, 72] width 549 height 47
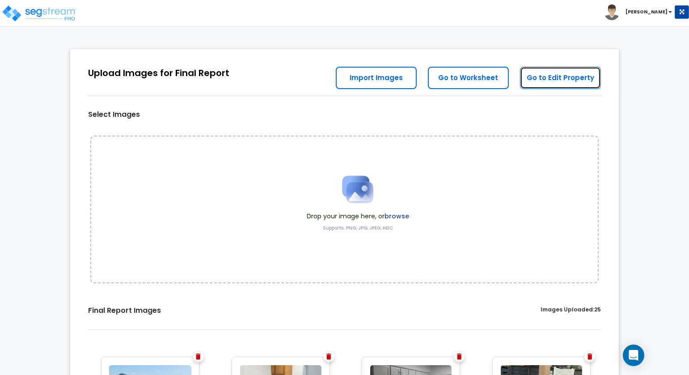
click at [547, 85] on link "Go to Edit Property" at bounding box center [560, 78] width 81 height 22
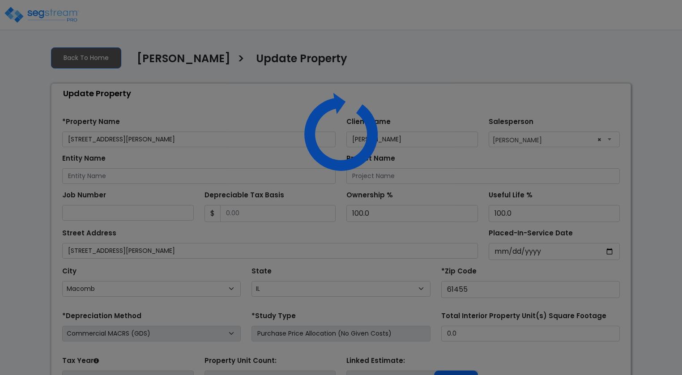
select select "IL"
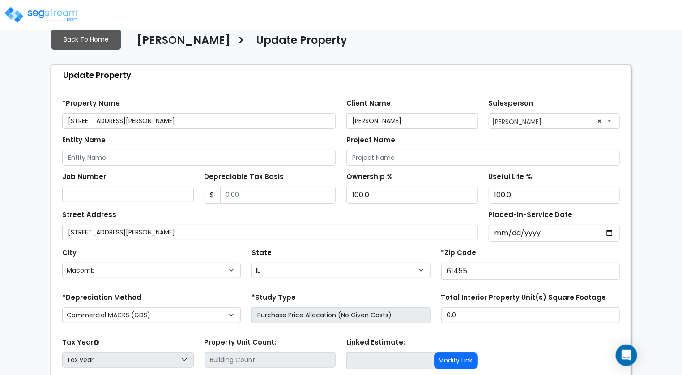
scroll to position [82, 0]
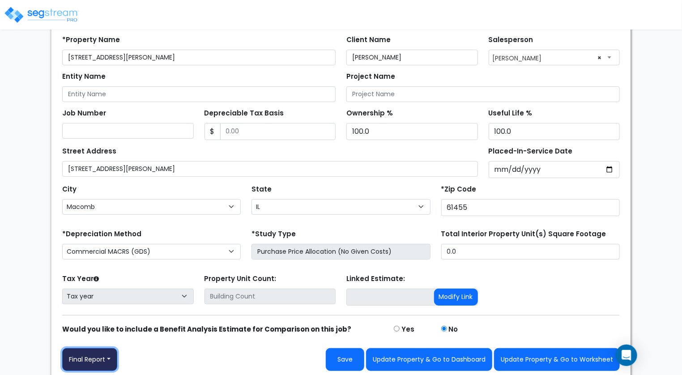
click at [99, 357] on button "Final Report" at bounding box center [89, 359] width 55 height 23
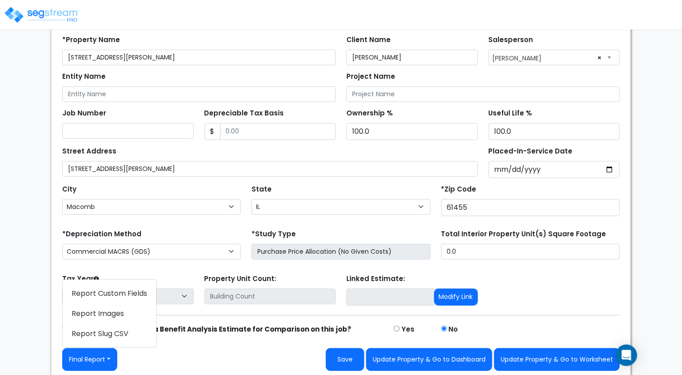
click at [104, 310] on link "Report Images" at bounding box center [109, 313] width 93 height 21
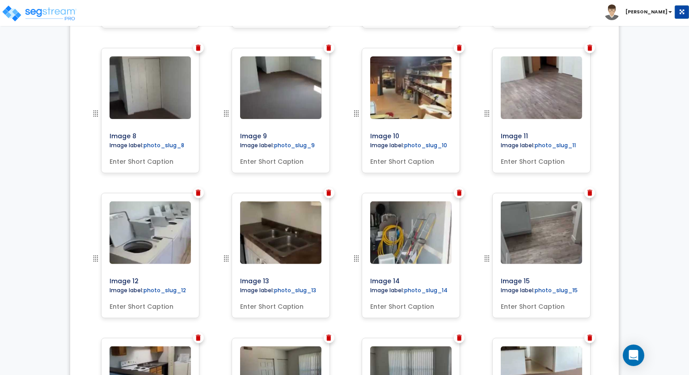
scroll to position [1031, 0]
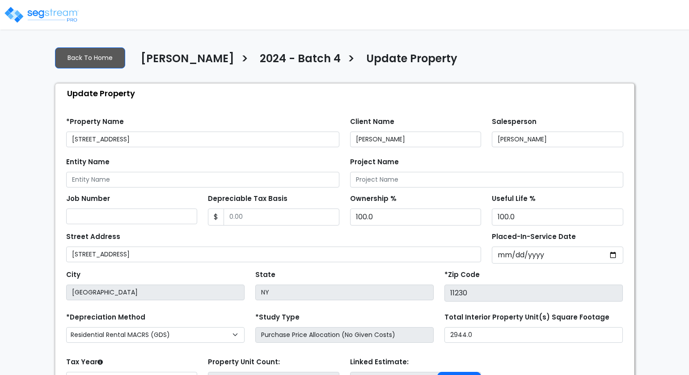
select select "2017"
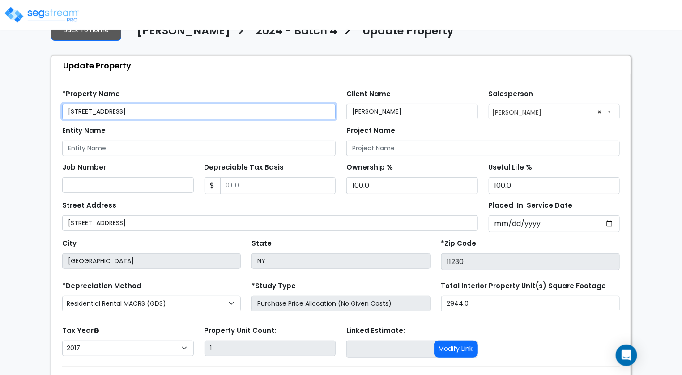
scroll to position [80, 0]
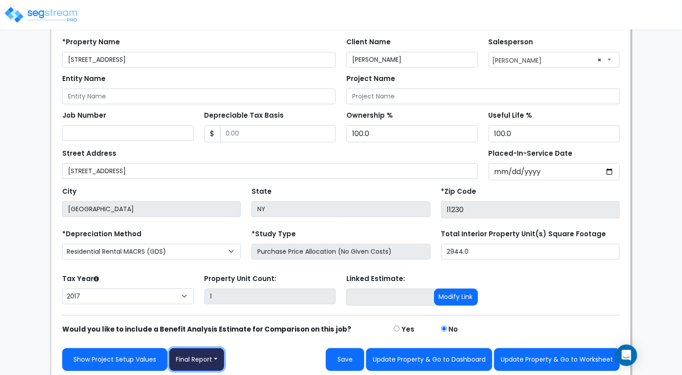
click at [216, 358] on button "Final Report" at bounding box center [196, 359] width 55 height 23
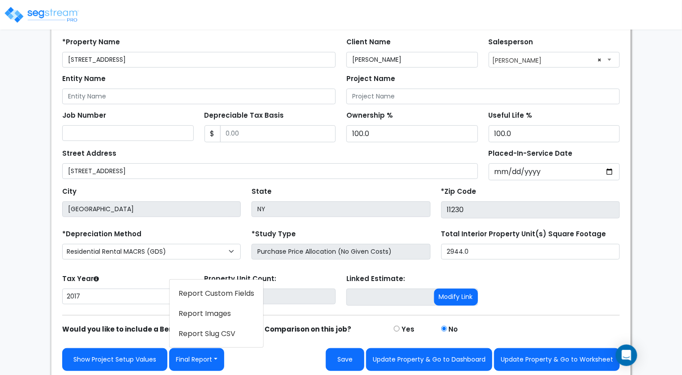
click at [214, 312] on link "Report Images" at bounding box center [216, 313] width 93 height 21
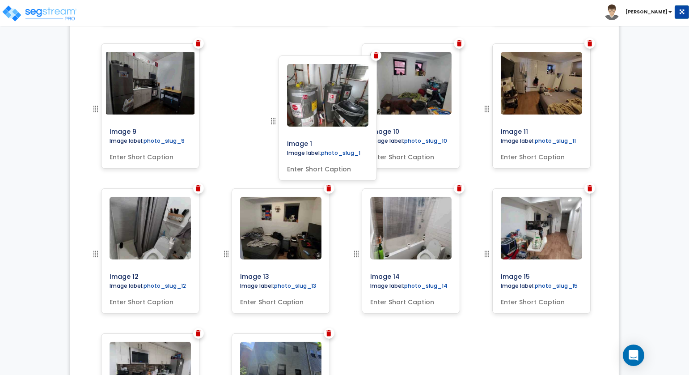
scroll to position [742, 0]
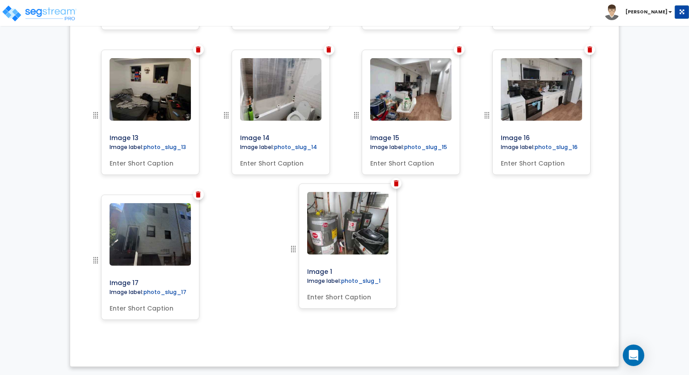
drag, startPoint x: 225, startPoint y: 209, endPoint x: 278, endPoint y: 249, distance: 65.8
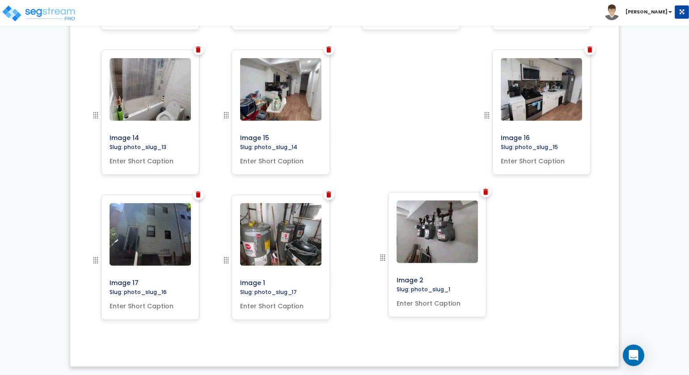
drag, startPoint x: 225, startPoint y: 170, endPoint x: 382, endPoint y: 256, distance: 179.0
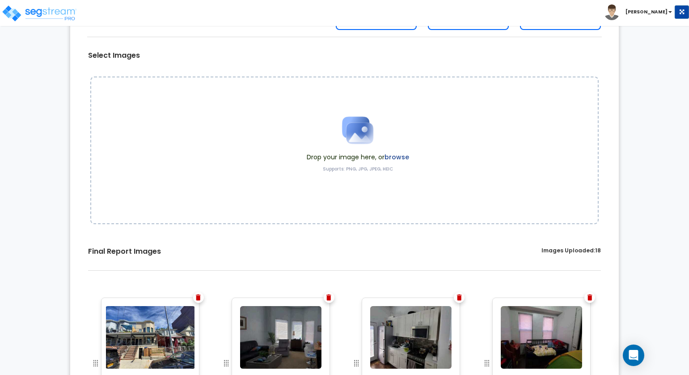
scroll to position [0, 0]
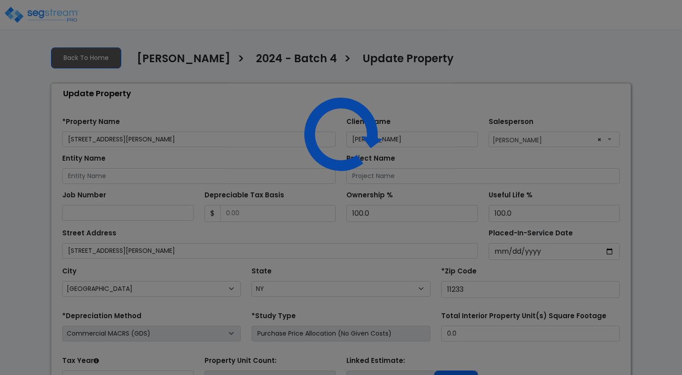
select select "NY"
select select "2018"
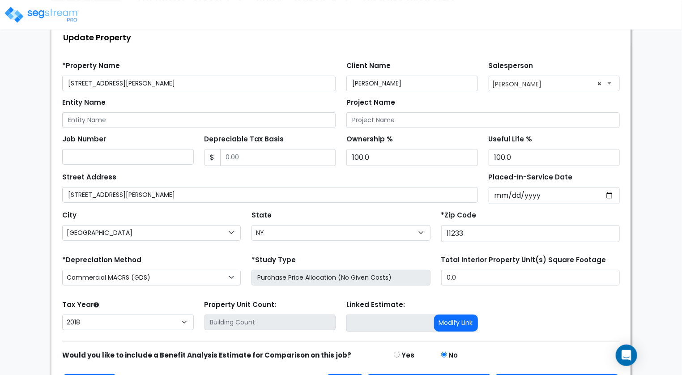
scroll to position [82, 0]
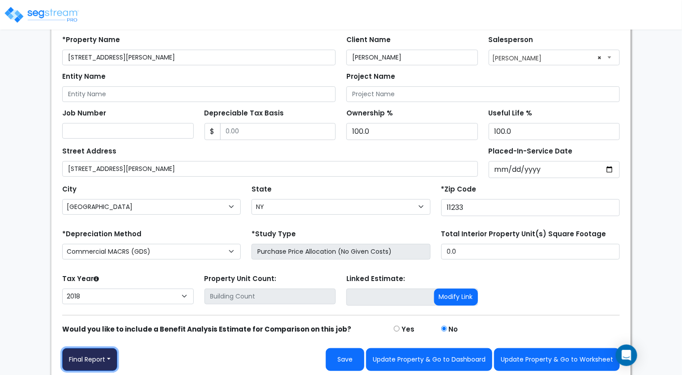
click at [108, 356] on button "Final Report" at bounding box center [89, 359] width 55 height 23
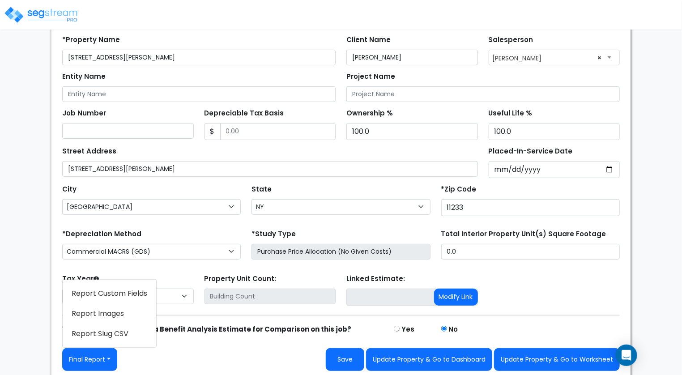
click at [118, 312] on link "Report Images" at bounding box center [109, 313] width 93 height 21
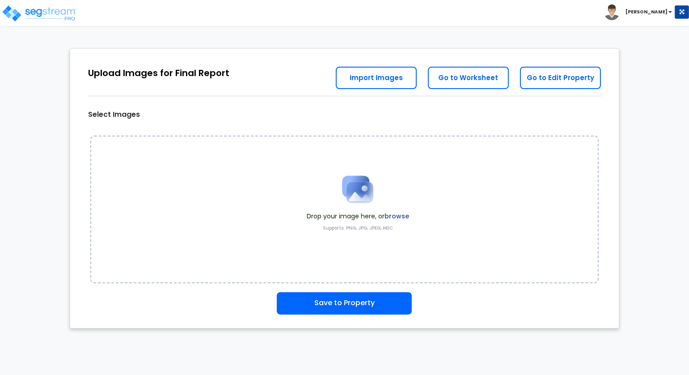
click at [400, 214] on label "browse" at bounding box center [397, 216] width 25 height 9
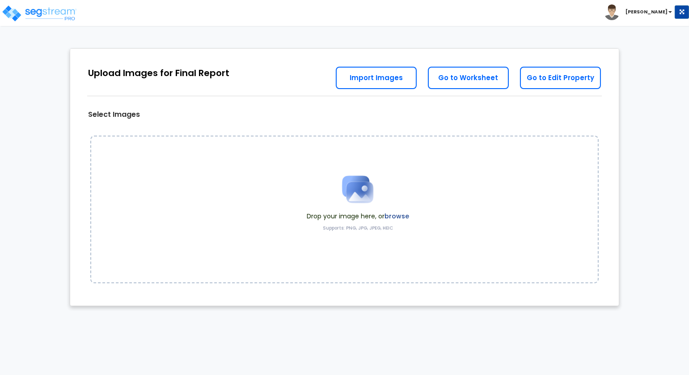
click at [398, 215] on label "browse" at bounding box center [397, 216] width 25 height 9
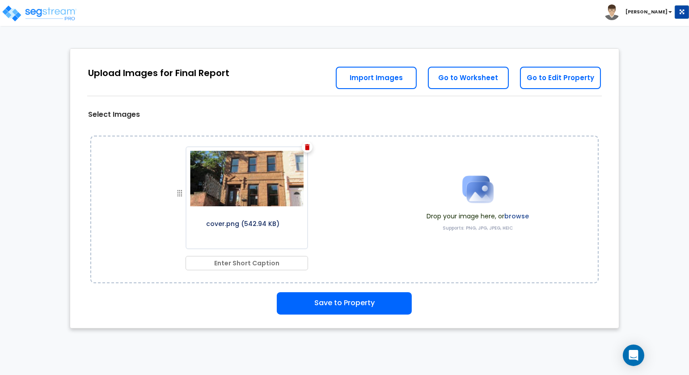
click at [517, 213] on label "browse" at bounding box center [517, 216] width 25 height 9
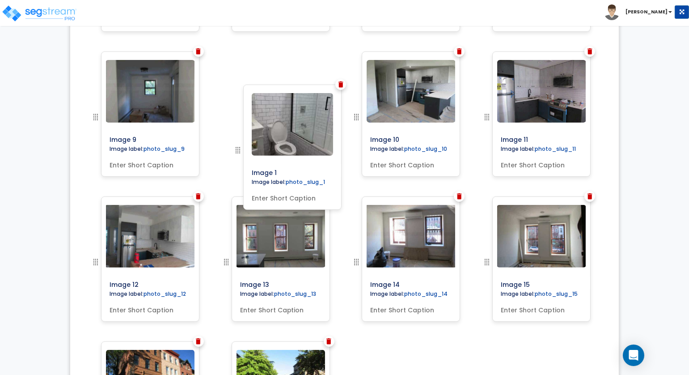
scroll to position [687, 0]
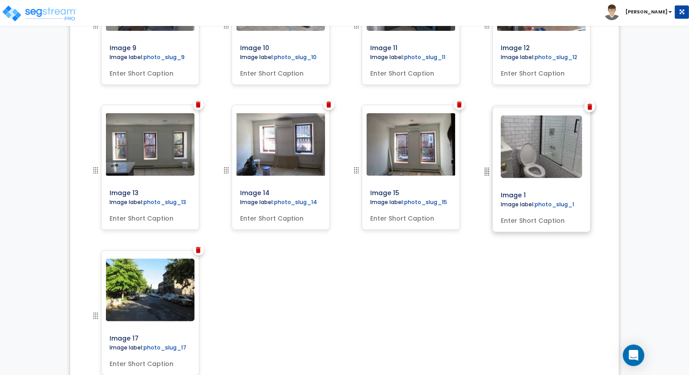
drag, startPoint x: 225, startPoint y: 139, endPoint x: 502, endPoint y: 173, distance: 279.0
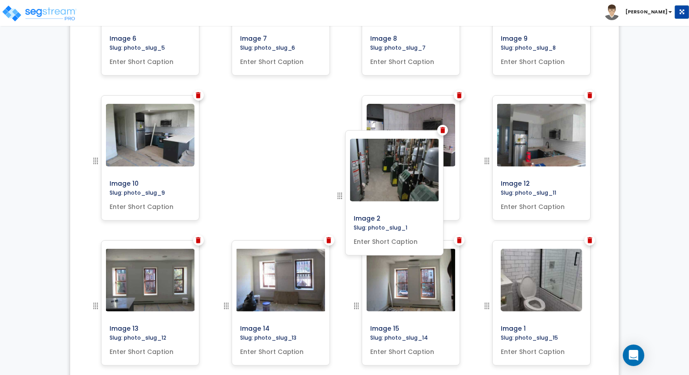
scroll to position [671, 0]
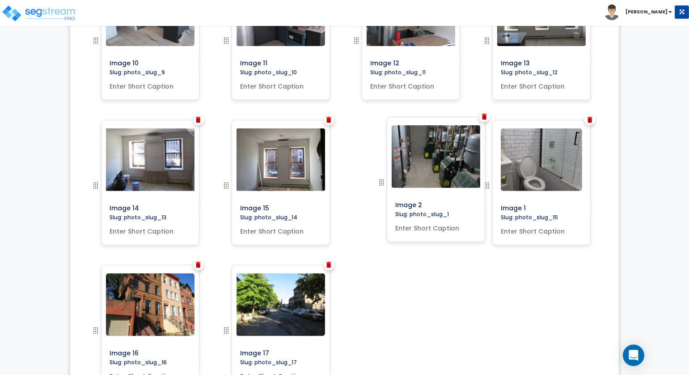
drag, startPoint x: 223, startPoint y: 150, endPoint x: 378, endPoint y: 179, distance: 158.4
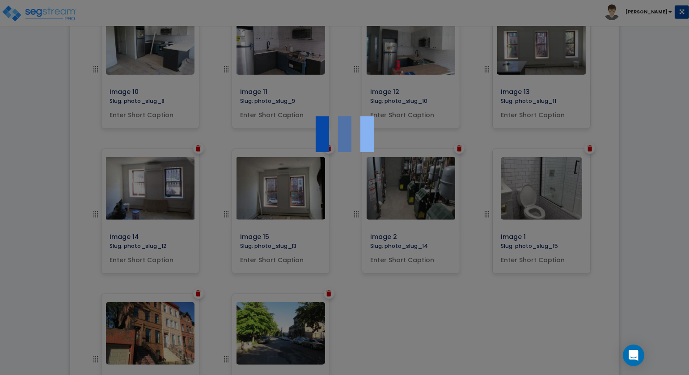
scroll to position [608, 0]
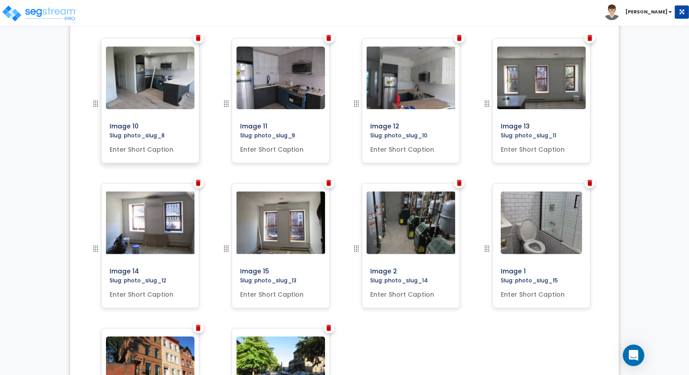
click at [141, 145] on input "text" at bounding box center [150, 147] width 89 height 13
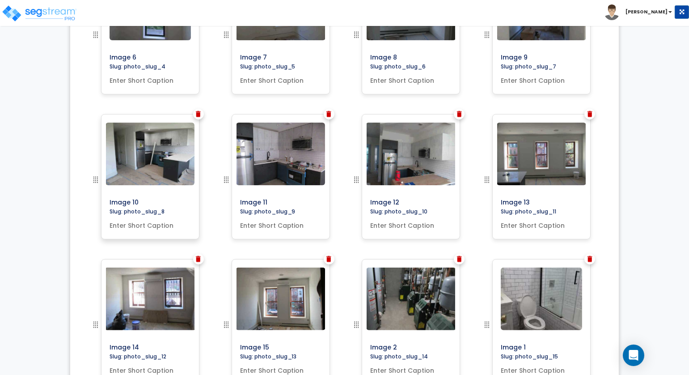
scroll to position [499, 0]
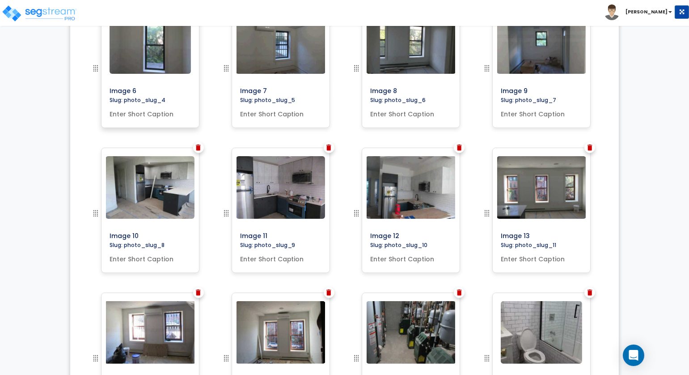
click at [135, 112] on input "text" at bounding box center [150, 112] width 89 height 13
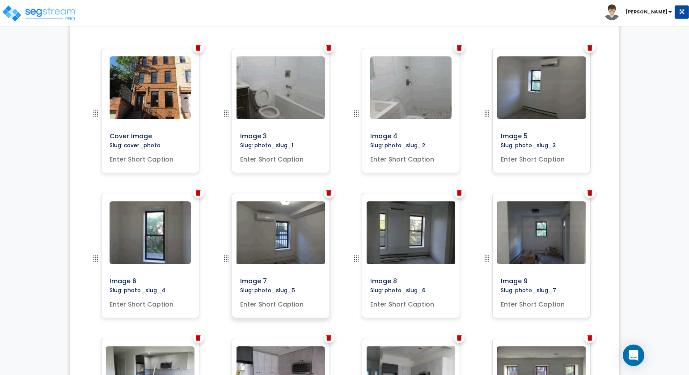
scroll to position [332, 0]
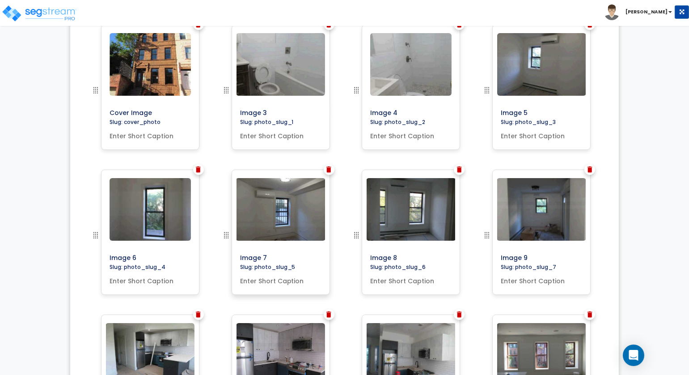
click at [277, 282] on input "text" at bounding box center [281, 279] width 89 height 13
click at [391, 274] on input "text" at bounding box center [411, 279] width 89 height 13
click at [549, 282] on input "text" at bounding box center [541, 279] width 89 height 13
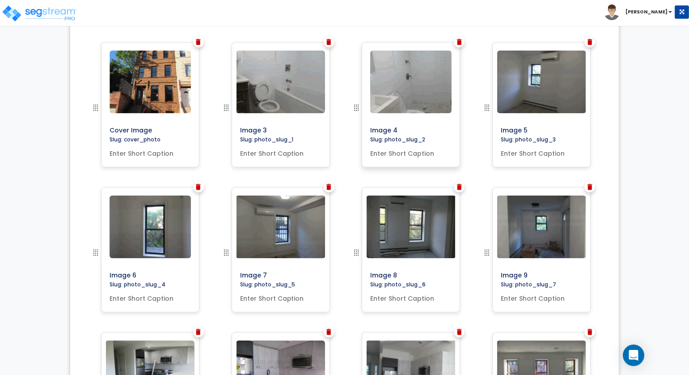
scroll to position [310, 0]
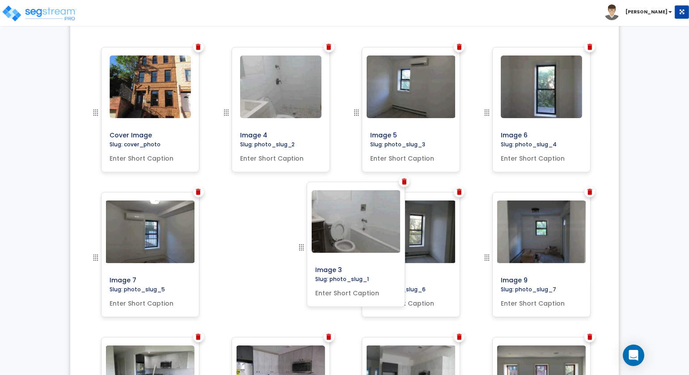
drag, startPoint x: 224, startPoint y: 109, endPoint x: 300, endPoint y: 244, distance: 154.8
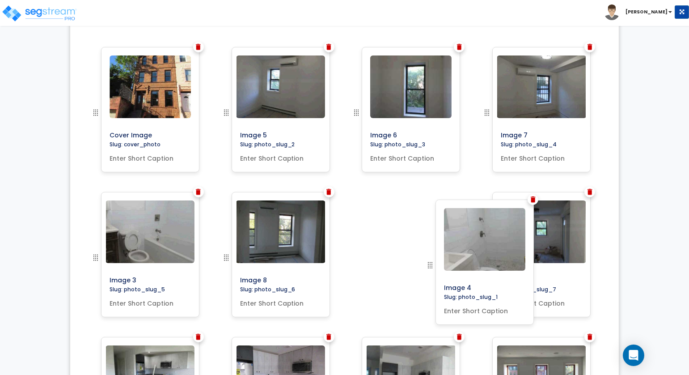
drag, startPoint x: 225, startPoint y: 110, endPoint x: 430, endPoint y: 263, distance: 255.3
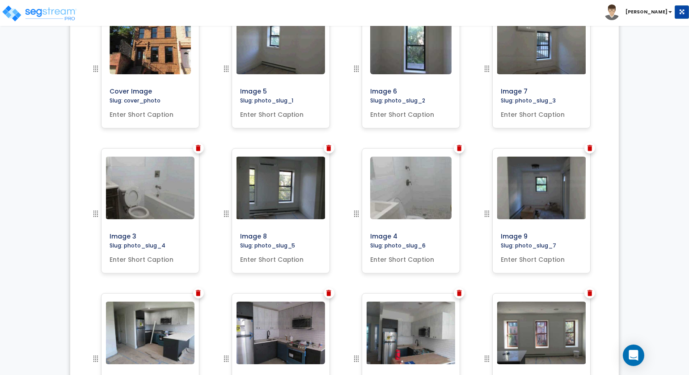
scroll to position [0, 0]
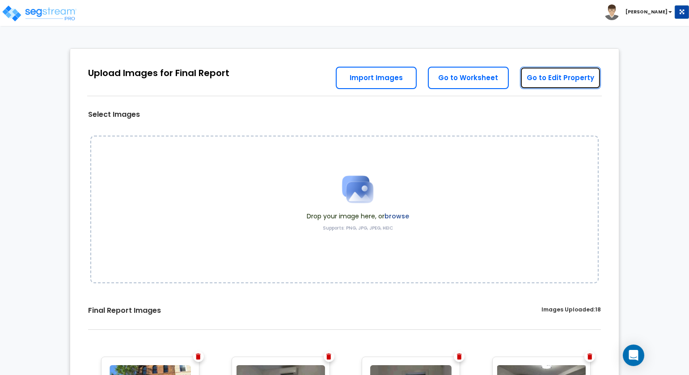
click at [564, 80] on link "Go to Edit Property" at bounding box center [560, 78] width 81 height 22
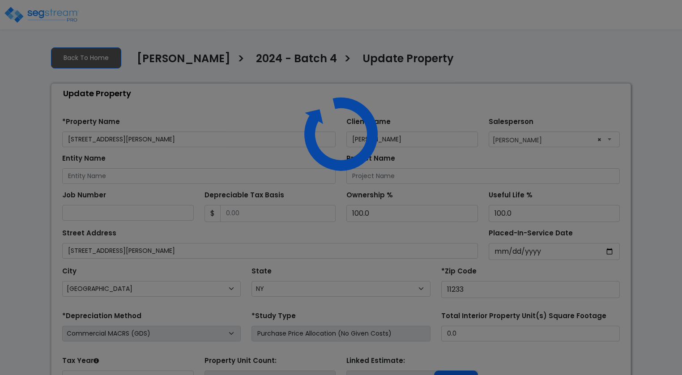
select select "NY"
select select "2018"
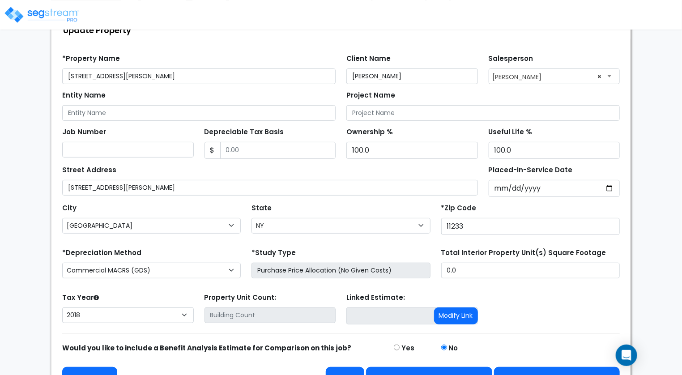
scroll to position [82, 0]
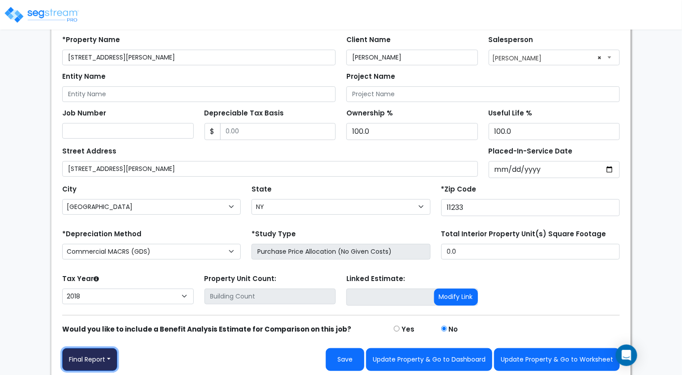
click at [110, 356] on button "Final Report" at bounding box center [89, 359] width 55 height 23
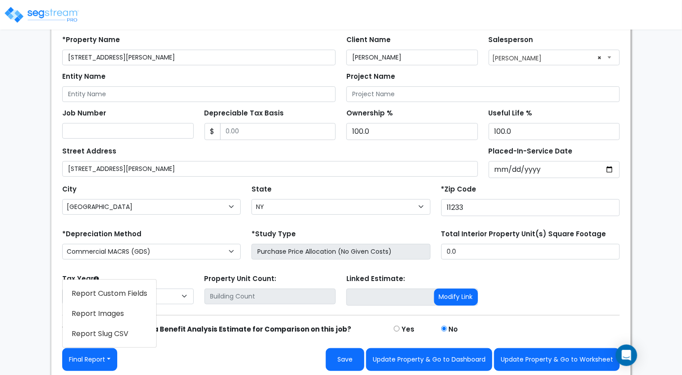
click at [123, 304] on link "Report Images" at bounding box center [109, 313] width 93 height 21
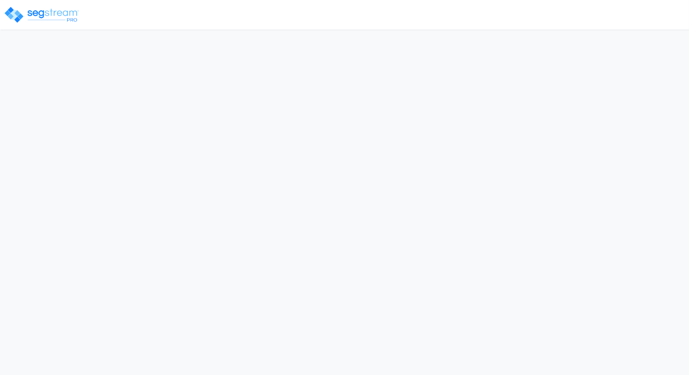
select select "NY"
select select "2019"
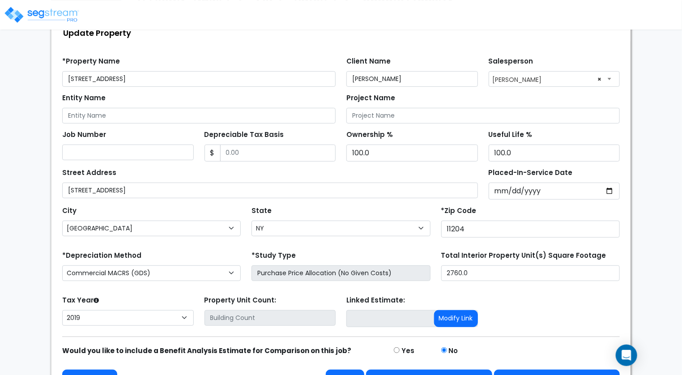
scroll to position [82, 0]
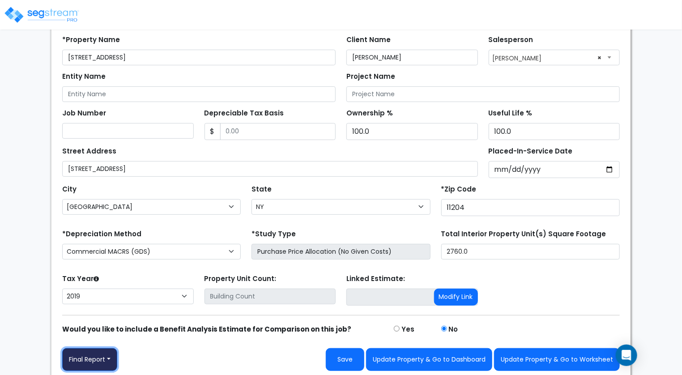
click at [110, 353] on button "Final Report" at bounding box center [89, 359] width 55 height 23
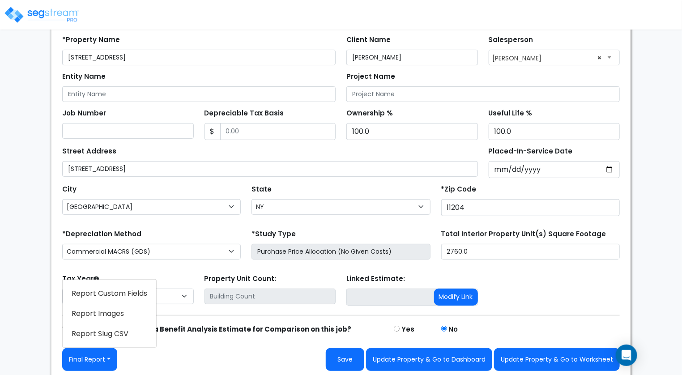
click at [114, 312] on link "Report Images" at bounding box center [109, 313] width 93 height 21
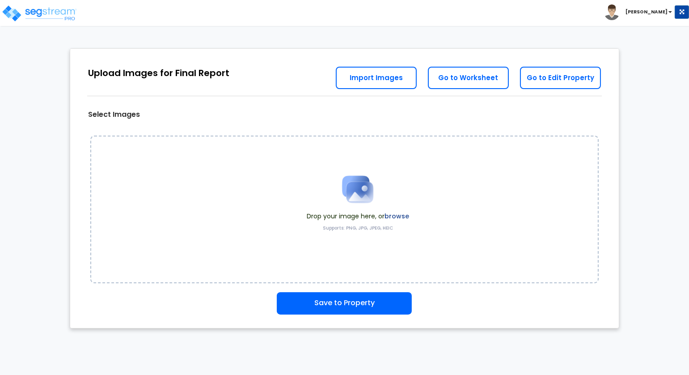
click at [397, 216] on label "browse" at bounding box center [397, 216] width 25 height 9
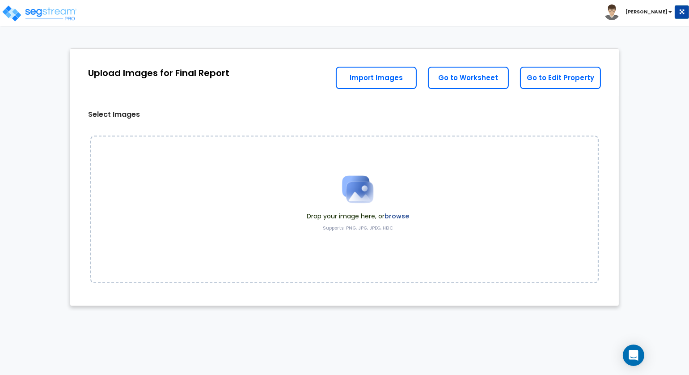
click at [399, 215] on label "browse" at bounding box center [397, 216] width 25 height 9
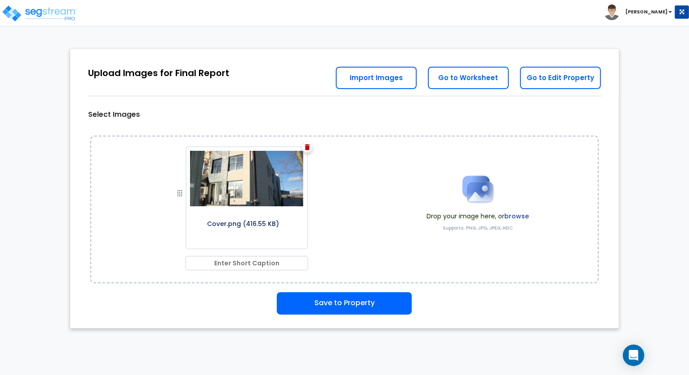
click at [517, 214] on label "browse" at bounding box center [517, 216] width 25 height 9
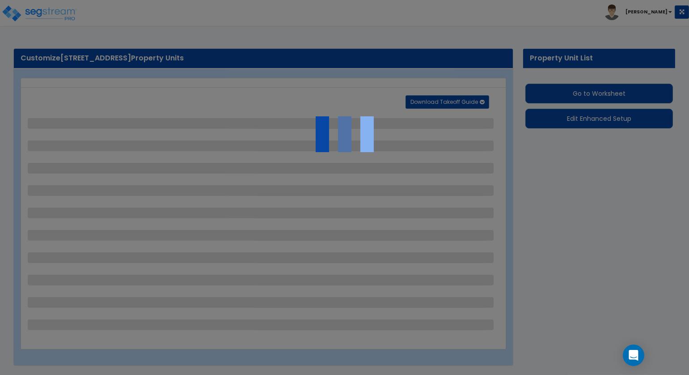
select select "2"
select select "1"
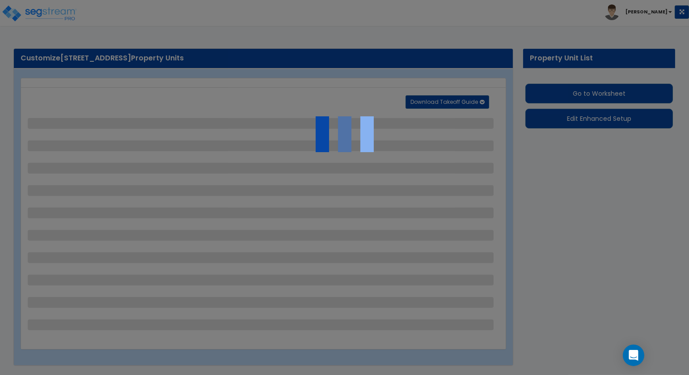
select select "1"
select select "2"
select select "1"
select select "4"
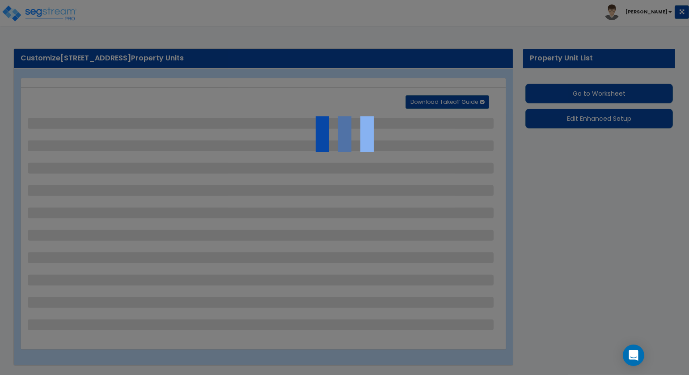
select select "1"
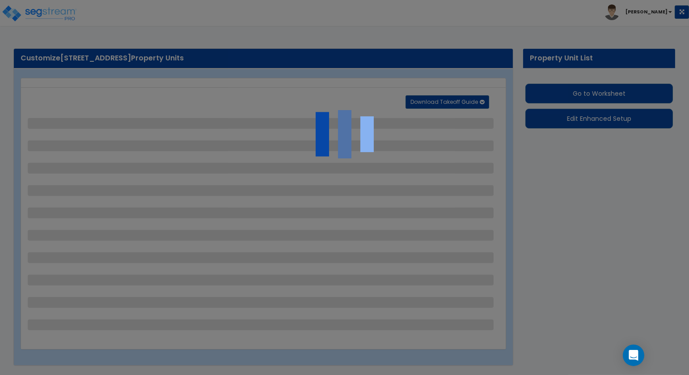
select select "1"
select select "2"
select select "1"
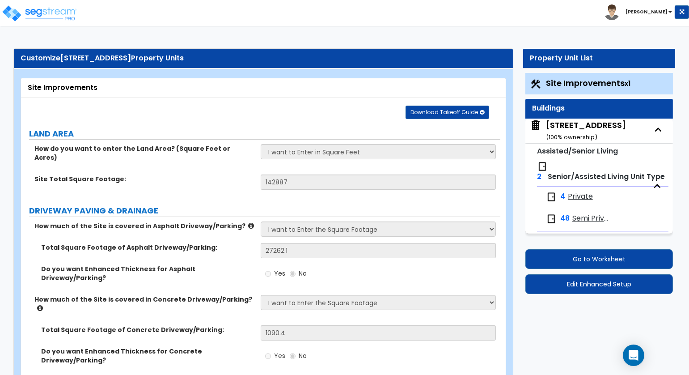
drag, startPoint x: 61, startPoint y: 59, endPoint x: 176, endPoint y: 58, distance: 115.0
click at [176, 58] on div "Customize 321 Hospital Road Property Units" at bounding box center [264, 58] width 486 height 10
copy div "321 Hospital Road Property Units"
click at [54, 12] on img at bounding box center [39, 13] width 76 height 18
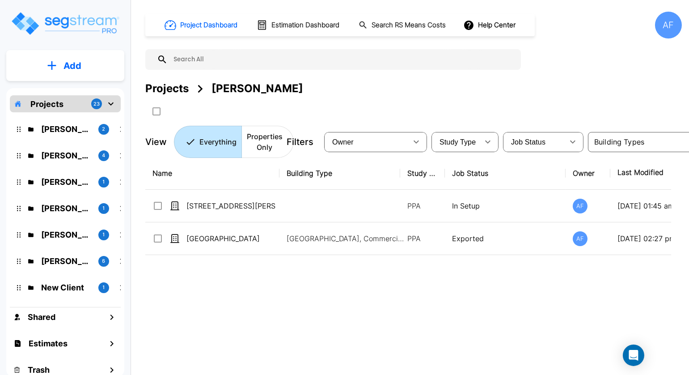
click at [221, 59] on input "text" at bounding box center [342, 59] width 349 height 21
paste input "321 Hospital Road Canton, Georgia 30114"
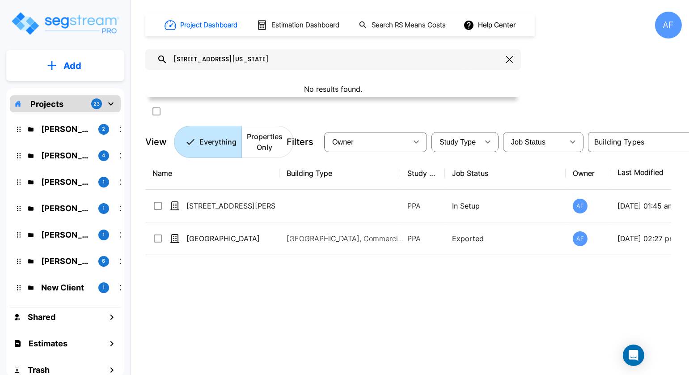
drag, startPoint x: 314, startPoint y: 57, endPoint x: 186, endPoint y: 56, distance: 128.4
click at [186, 56] on input "321 Hospital Road Canton, Georgia 30114" at bounding box center [335, 59] width 335 height 21
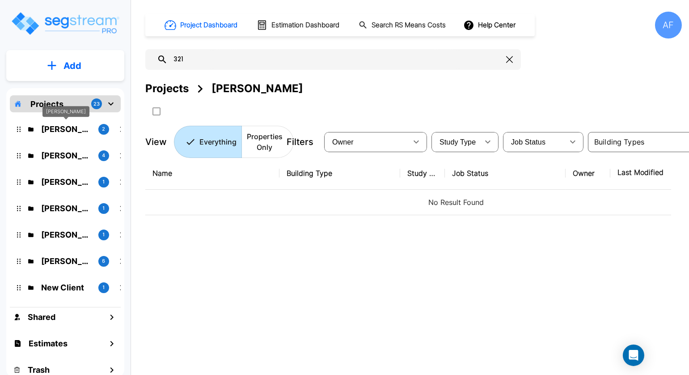
type input "321"
click at [74, 127] on p "Bruce Teitelbaum" at bounding box center [66, 129] width 50 height 12
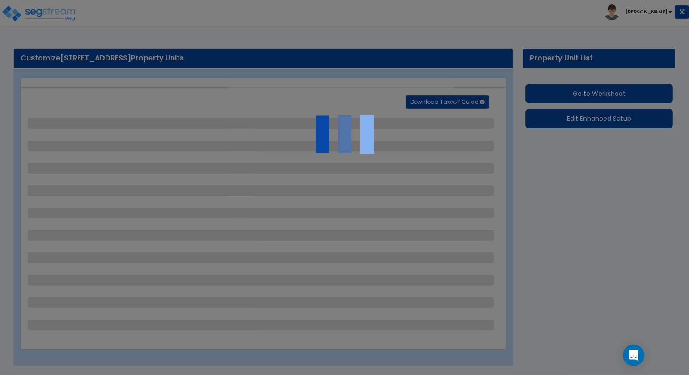
select select "2"
select select "1"
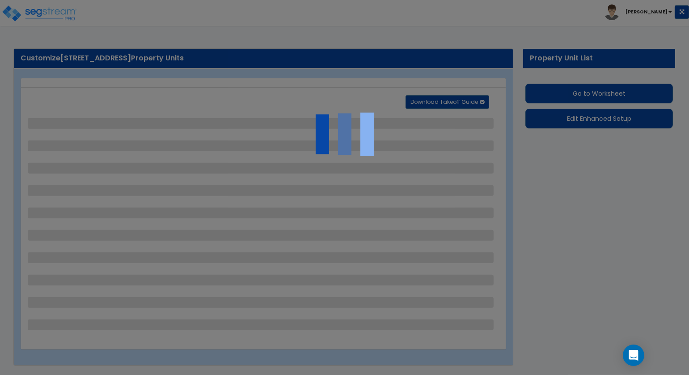
select select "1"
select select "2"
select select "1"
select select "4"
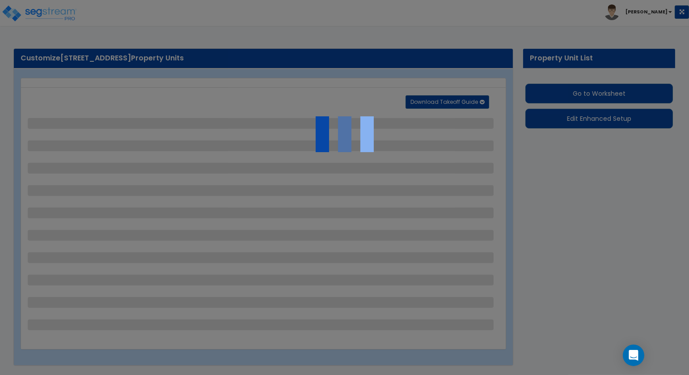
select select "1"
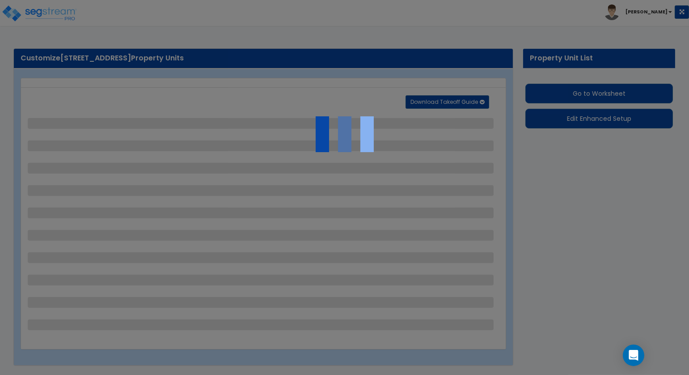
select select "1"
select select "2"
select select "1"
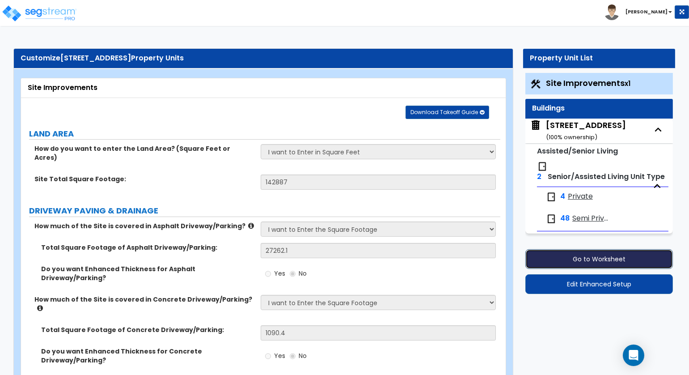
click at [611, 255] on button "Go to Worksheet" at bounding box center [600, 259] width 148 height 20
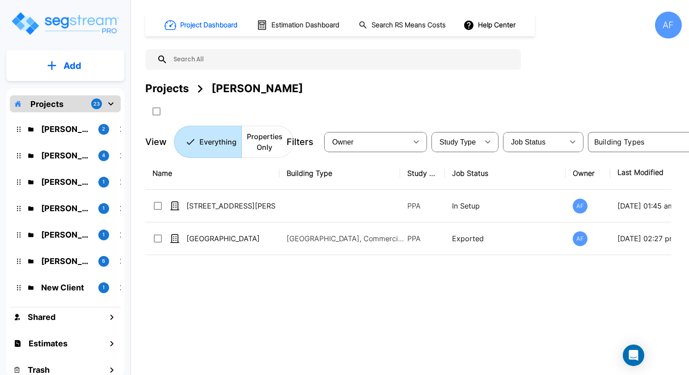
click at [390, 107] on div at bounding box center [319, 111] width 349 height 15
click at [62, 105] on p "Projects" at bounding box center [46, 104] width 33 height 12
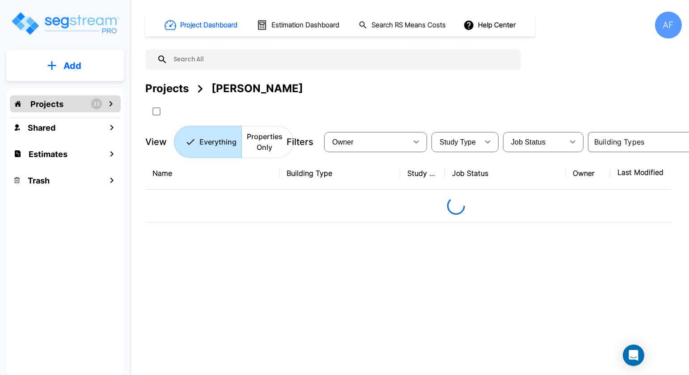
click at [63, 105] on p "Projects" at bounding box center [46, 104] width 33 height 12
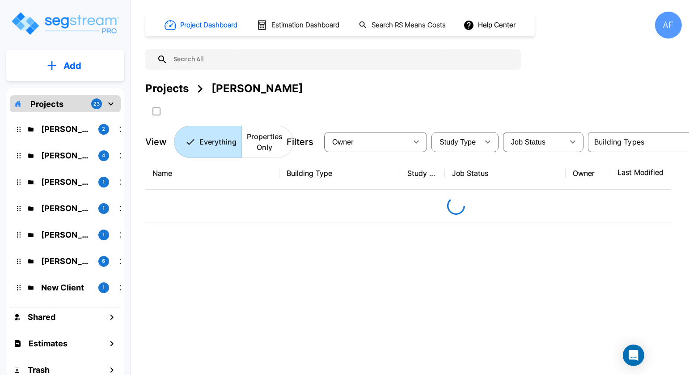
click at [183, 64] on input "text" at bounding box center [342, 59] width 349 height 21
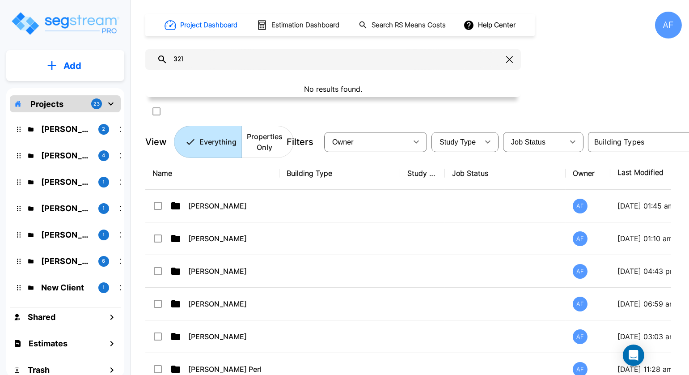
drag, startPoint x: 193, startPoint y: 58, endPoint x: 171, endPoint y: 56, distance: 22.0
click at [171, 56] on input "321" at bounding box center [335, 59] width 335 height 21
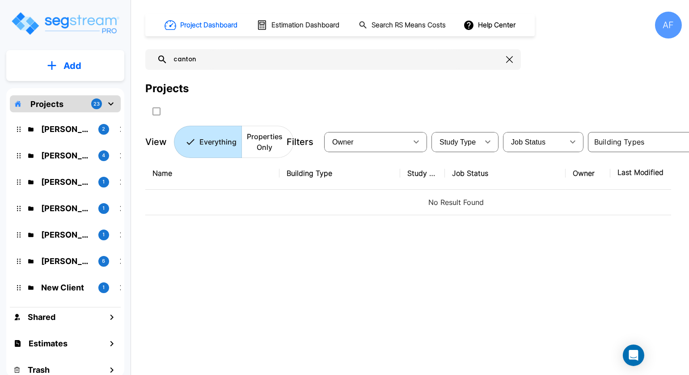
type input "canton"
